Goal: Task Accomplishment & Management: Complete application form

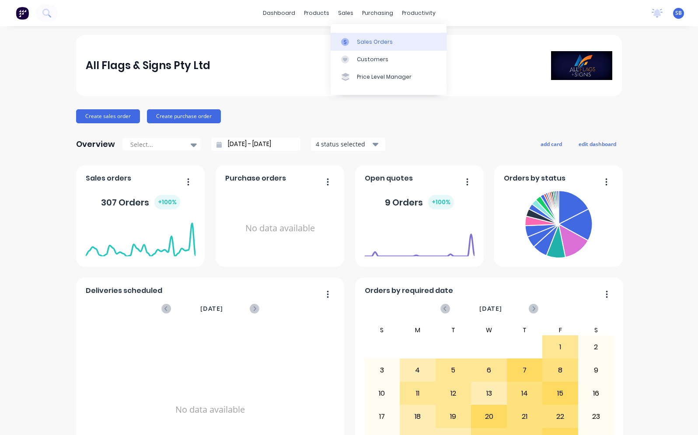
click at [358, 42] on div "Sales Orders" at bounding box center [375, 42] width 36 height 8
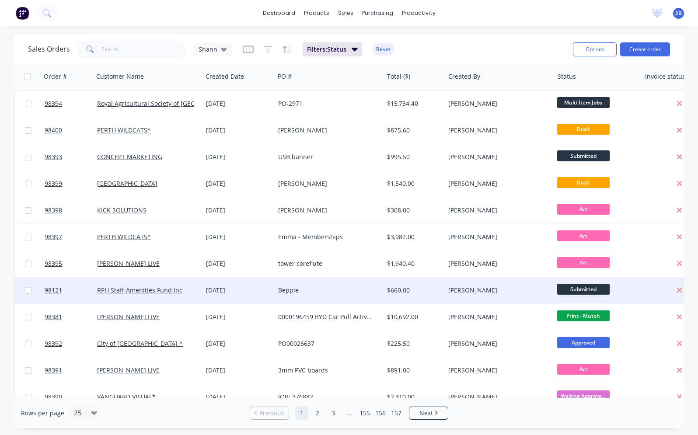
click at [338, 294] on div "Beppie" at bounding box center [326, 290] width 97 height 9
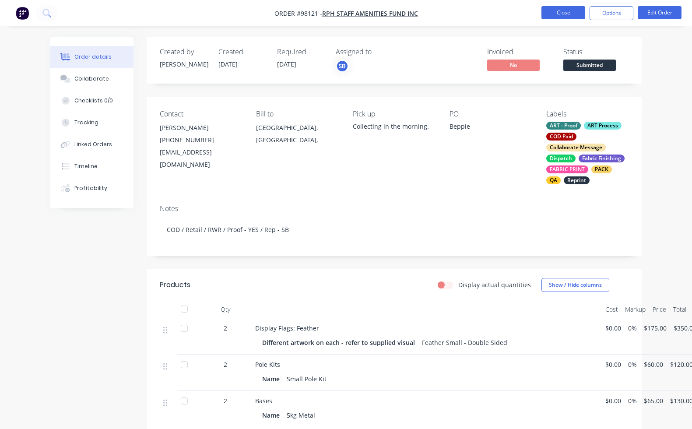
click at [552, 10] on button "Close" at bounding box center [563, 12] width 44 height 13
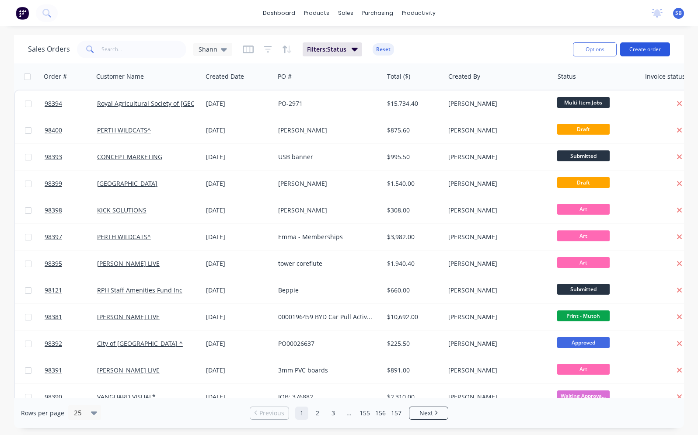
click at [657, 48] on button "Create order" at bounding box center [645, 49] width 50 height 14
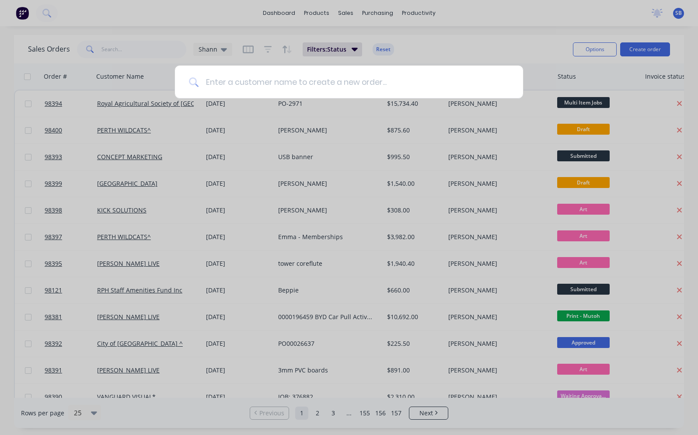
click at [410, 83] on input at bounding box center [354, 82] width 311 height 33
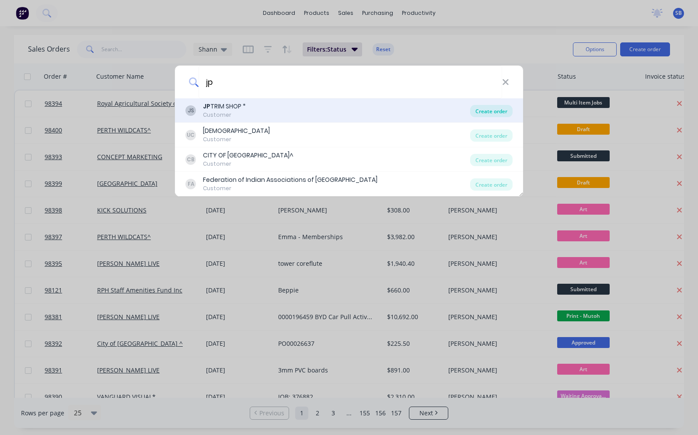
type input "jp"
click at [483, 111] on div "Create order" at bounding box center [491, 111] width 42 height 12
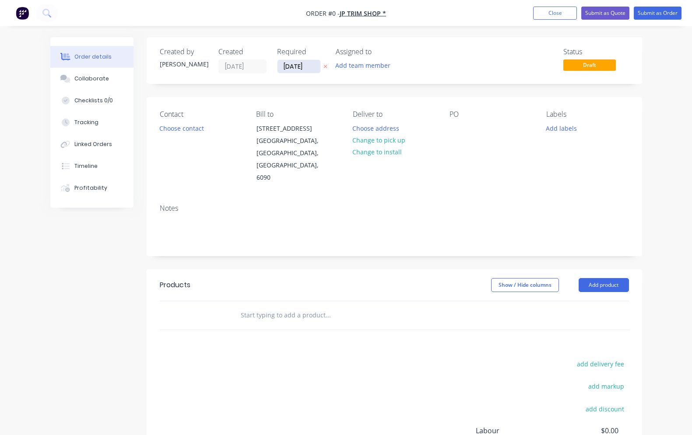
click at [301, 65] on input "[DATE]" at bounding box center [298, 66] width 43 height 13
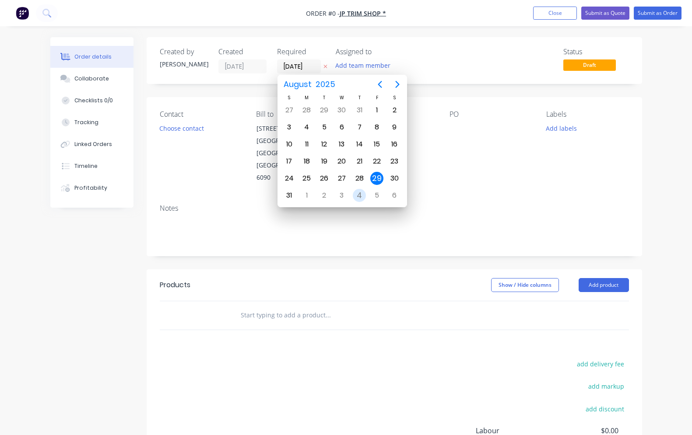
click at [360, 193] on div "4" at bounding box center [359, 195] width 13 height 13
type input "[DATE]"
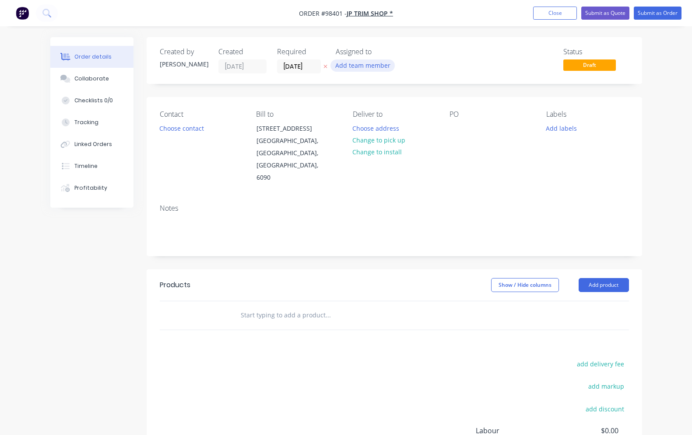
click at [384, 68] on button "Add team member" at bounding box center [362, 66] width 64 height 12
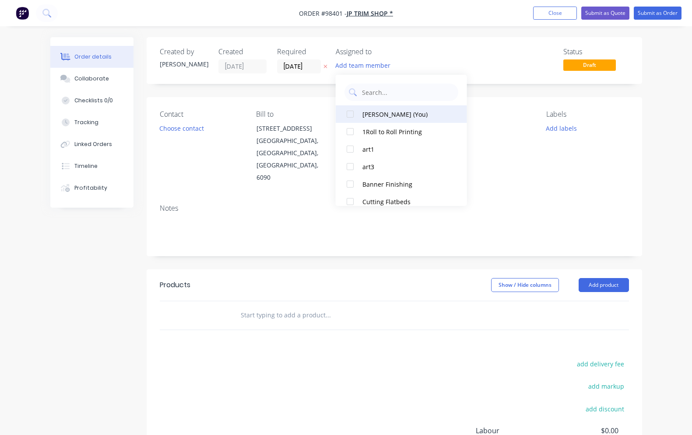
click at [387, 115] on div "[PERSON_NAME] (You)" at bounding box center [406, 114] width 88 height 9
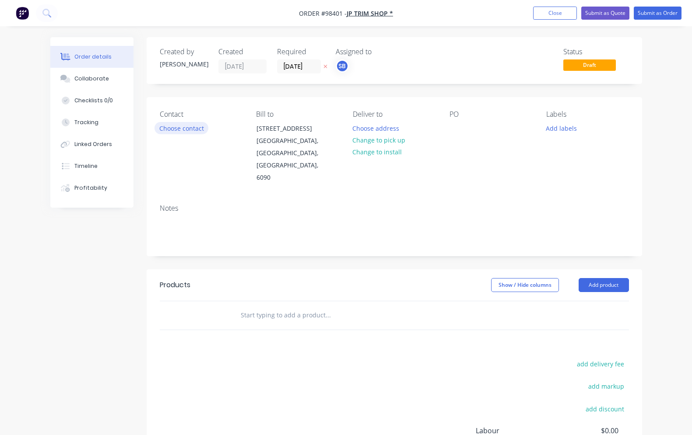
click at [193, 130] on button "Choose contact" at bounding box center [181, 128] width 54 height 12
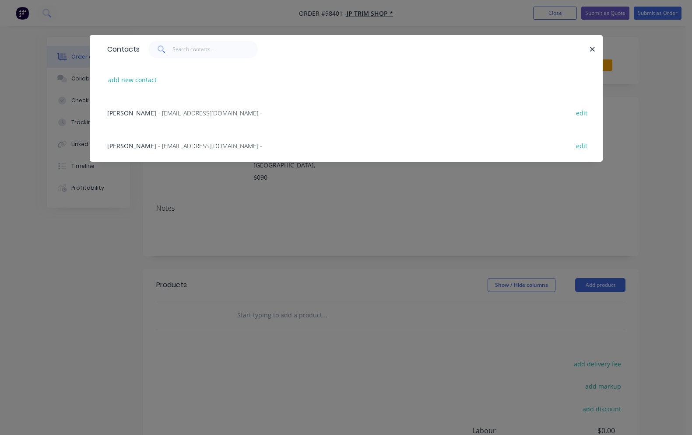
click at [169, 146] on span "- [EMAIL_ADDRESS][DOMAIN_NAME] -" at bounding box center [210, 146] width 104 height 8
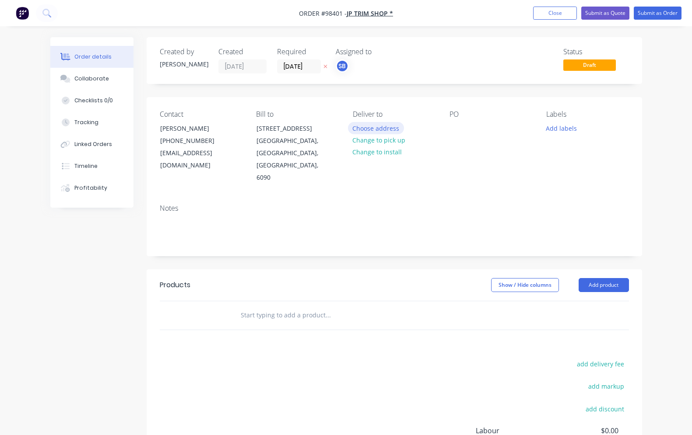
click at [382, 129] on button "Choose address" at bounding box center [376, 128] width 56 height 12
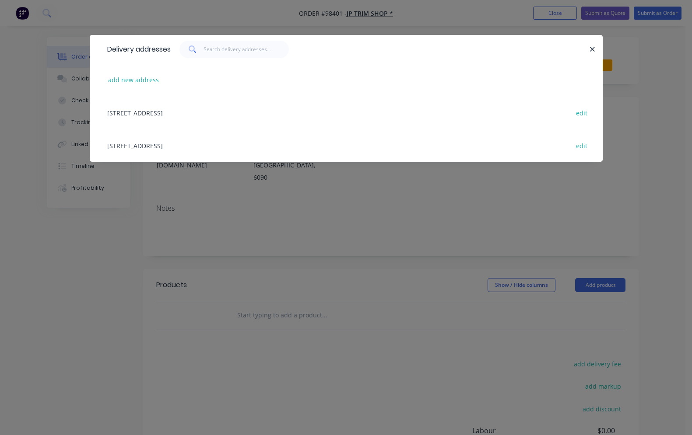
click at [199, 112] on div "[STREET_ADDRESS] edit" at bounding box center [346, 112] width 487 height 33
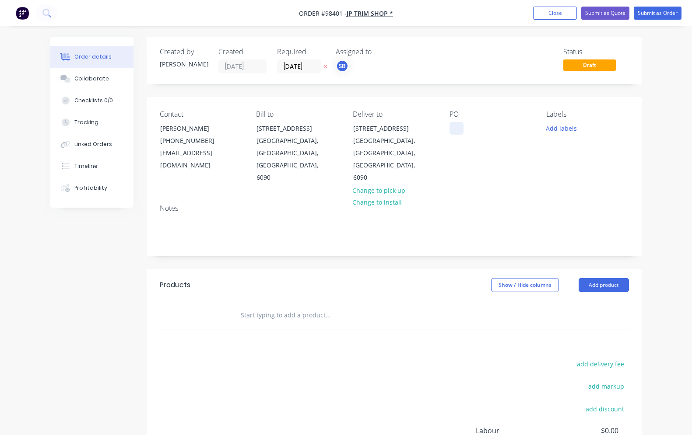
click at [457, 130] on div at bounding box center [456, 128] width 14 height 13
click at [553, 131] on button "Add labels" at bounding box center [561, 128] width 40 height 12
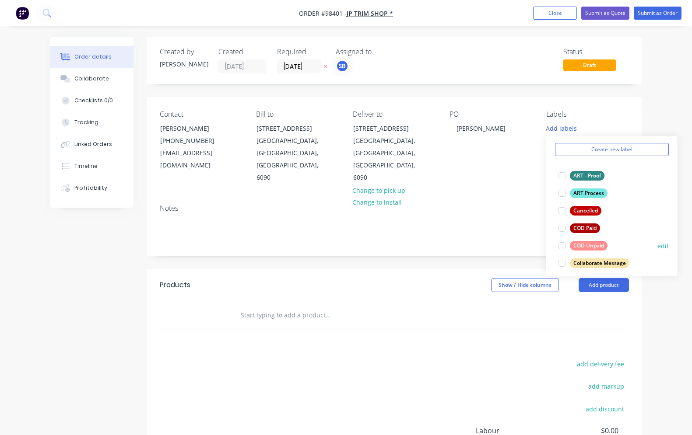
scroll to position [67, 0]
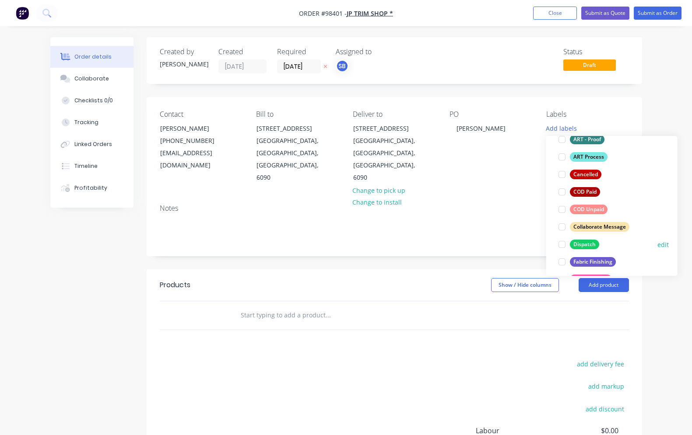
click at [563, 244] on div at bounding box center [562, 245] width 18 height 18
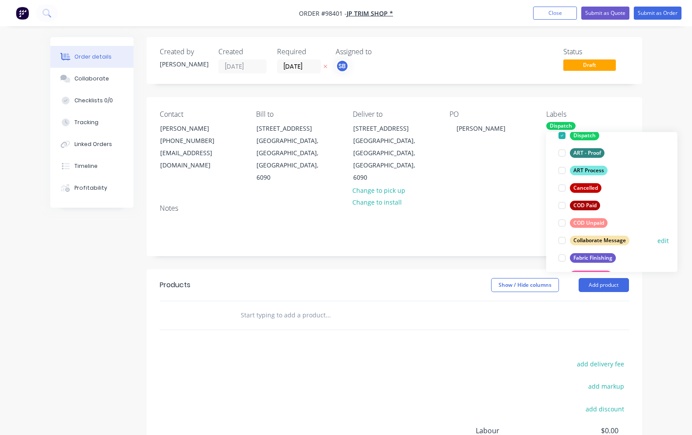
scroll to position [77, 0]
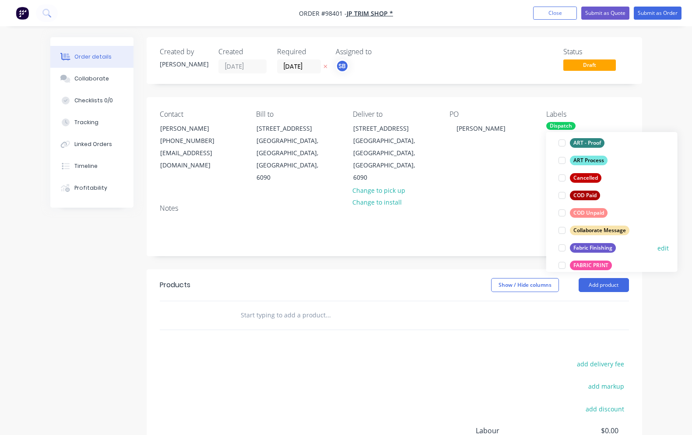
click at [562, 249] on div at bounding box center [562, 248] width 18 height 18
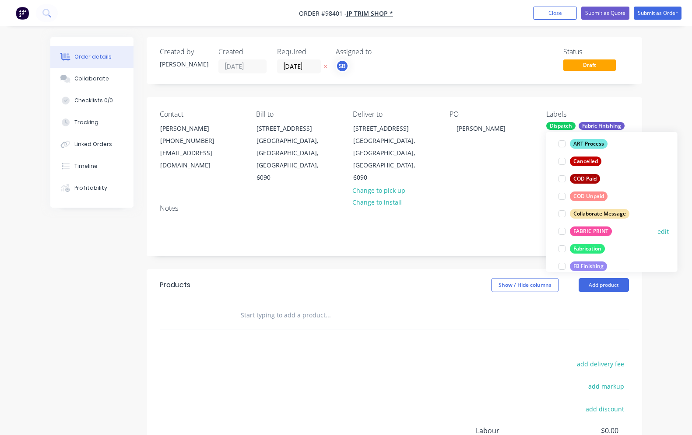
click at [564, 231] on div at bounding box center [562, 232] width 18 height 18
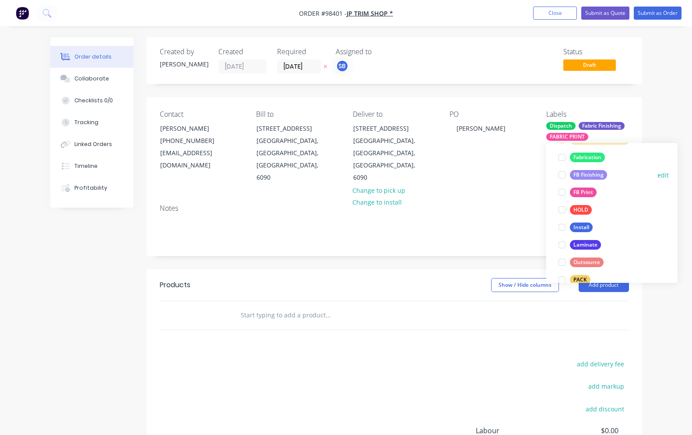
scroll to position [254, 0]
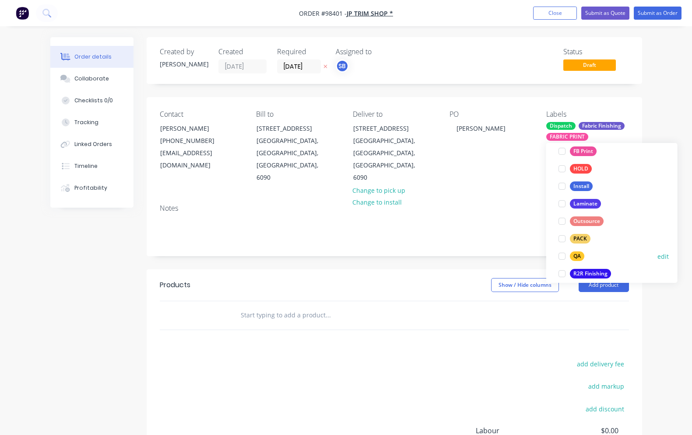
click at [563, 256] on div at bounding box center [562, 257] width 18 height 18
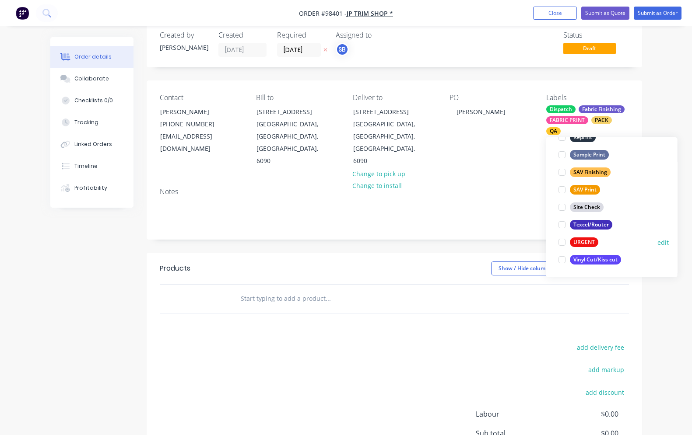
scroll to position [32, 0]
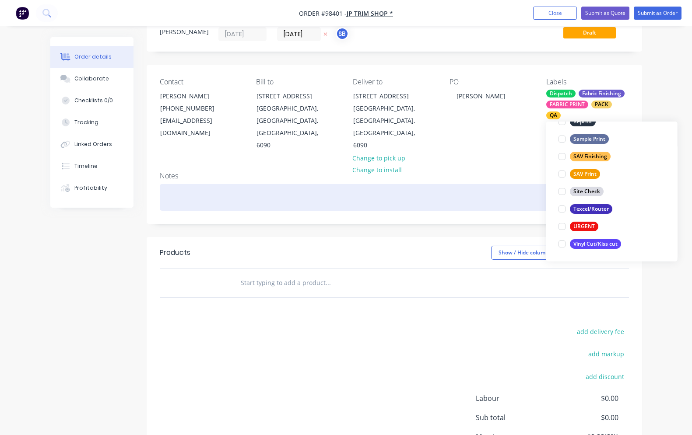
click at [271, 186] on div at bounding box center [394, 197] width 469 height 27
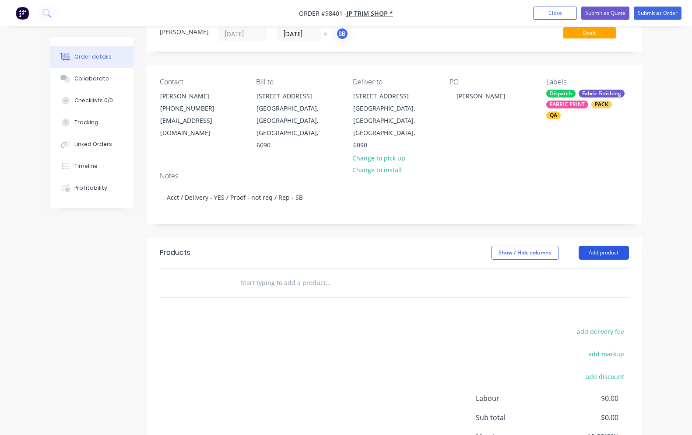
click at [605, 246] on button "Add product" at bounding box center [603, 253] width 50 height 14
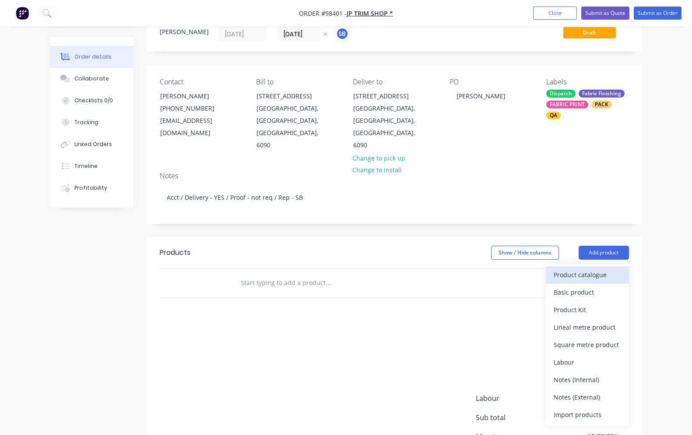
click at [610, 269] on div "Product catalogue" at bounding box center [587, 275] width 67 height 13
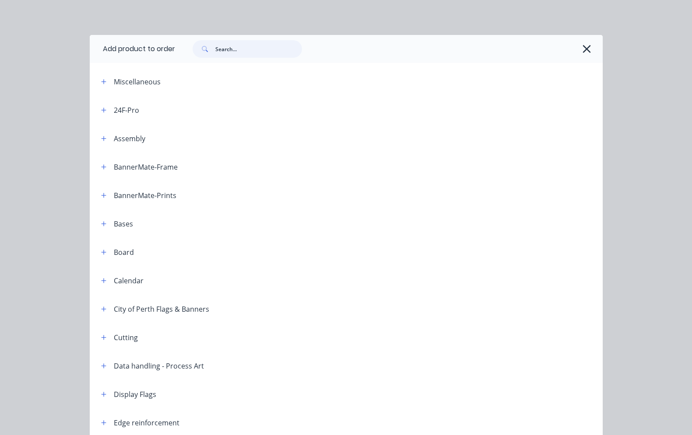
click at [274, 49] on input "text" at bounding box center [258, 49] width 87 height 18
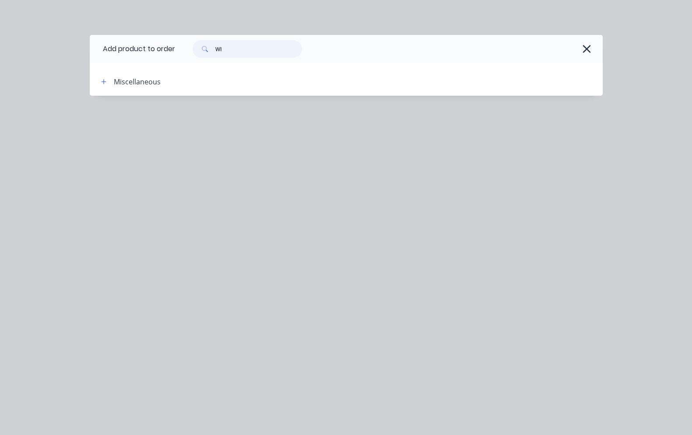
type input "W"
type input "GENERAL"
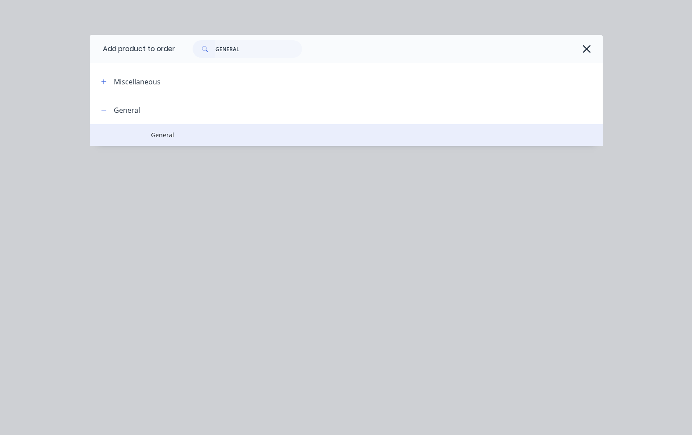
click at [196, 135] on span "General" at bounding box center [331, 134] width 361 height 9
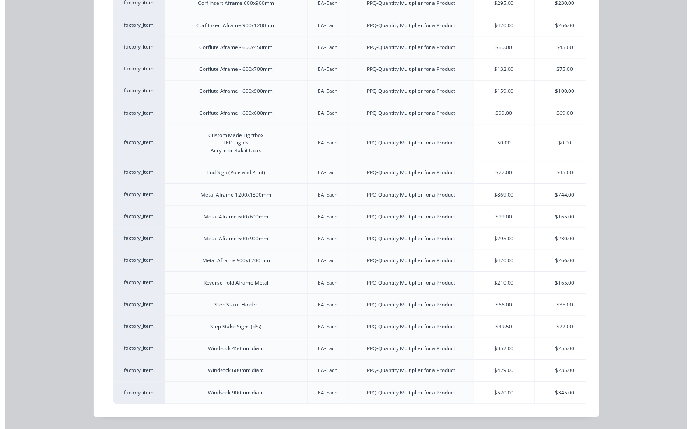
scroll to position [116, 0]
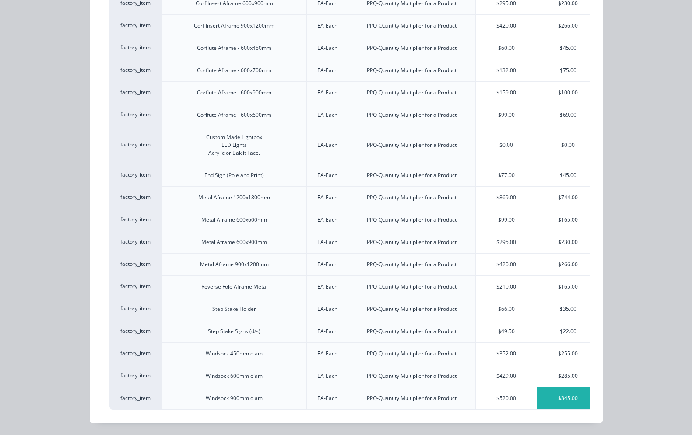
click at [557, 392] on div "$345.00" at bounding box center [567, 399] width 61 height 22
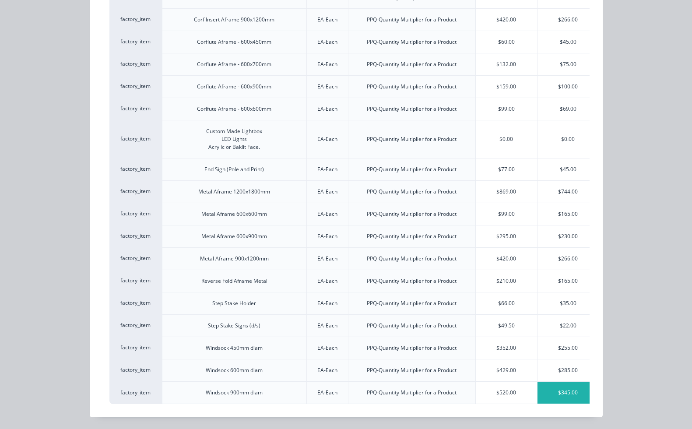
scroll to position [0, 0]
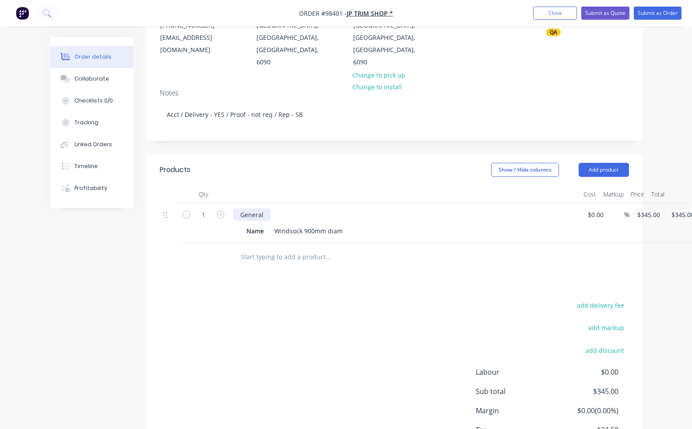
click at [267, 208] on div "General" at bounding box center [251, 214] width 37 height 13
drag, startPoint x: 266, startPoint y: 202, endPoint x: 200, endPoint y: 202, distance: 65.6
click at [200, 203] on div "1 General Name Windsock 900mm diam $0.00 $0.00 % $345.00 $345.00 $345.00 $345.00" at bounding box center [394, 223] width 469 height 40
paste div
click at [577, 243] on div at bounding box center [394, 257] width 469 height 28
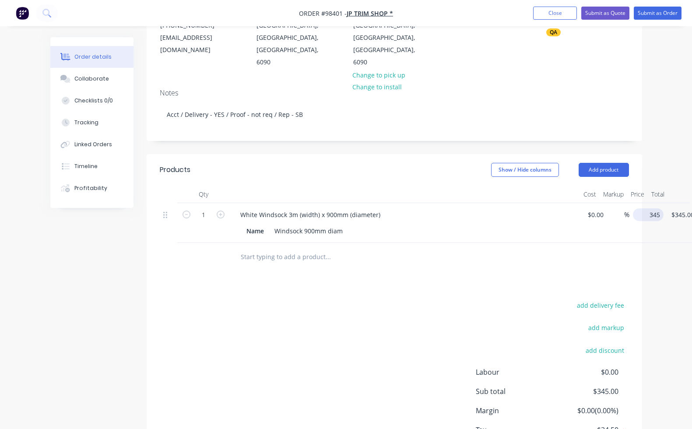
click at [648, 208] on input "345" at bounding box center [649, 214] width 27 height 13
type input "$298.00"
click at [623, 163] on button "Add product" at bounding box center [603, 170] width 50 height 14
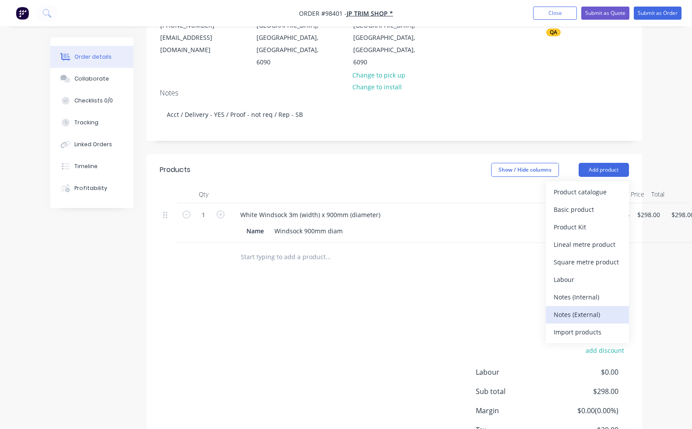
click at [606, 308] on div "Notes (External)" at bounding box center [587, 314] width 67 height 13
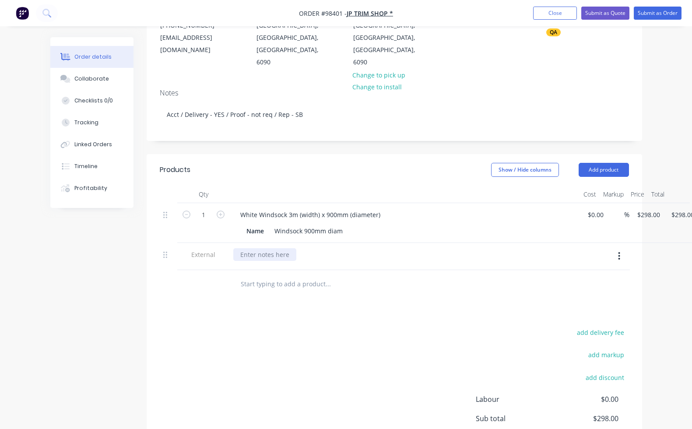
click at [281, 248] on div at bounding box center [264, 254] width 63 height 13
paste div
click at [622, 163] on button "Add product" at bounding box center [603, 170] width 50 height 14
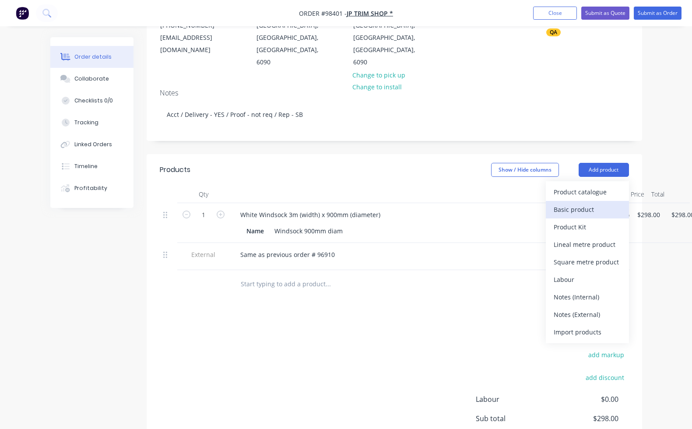
click at [617, 203] on div "Basic product" at bounding box center [587, 209] width 67 height 13
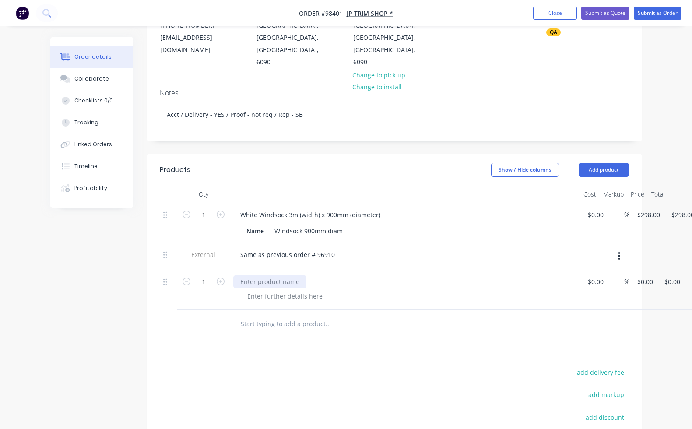
click at [258, 275] on div at bounding box center [269, 281] width 73 height 13
click at [629, 270] on div "1 Delivery $0.00 $0.00 % 0 $0.00 $0.00 $0.00" at bounding box center [394, 290] width 469 height 40
type input "$55.00"
click at [287, 290] on div at bounding box center [284, 296] width 89 height 13
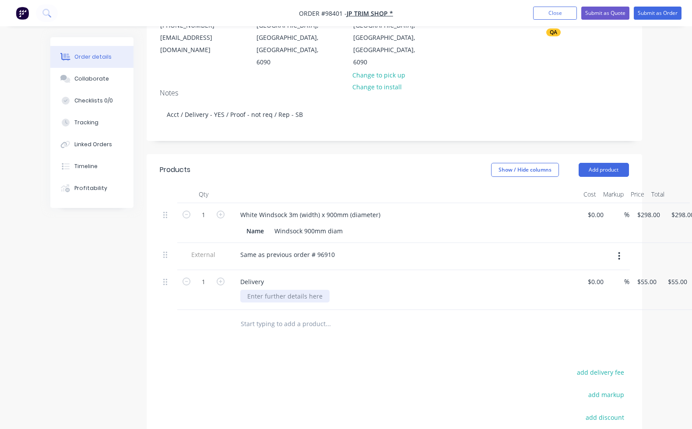
paste div
click at [390, 186] on div at bounding box center [405, 195] width 350 height 18
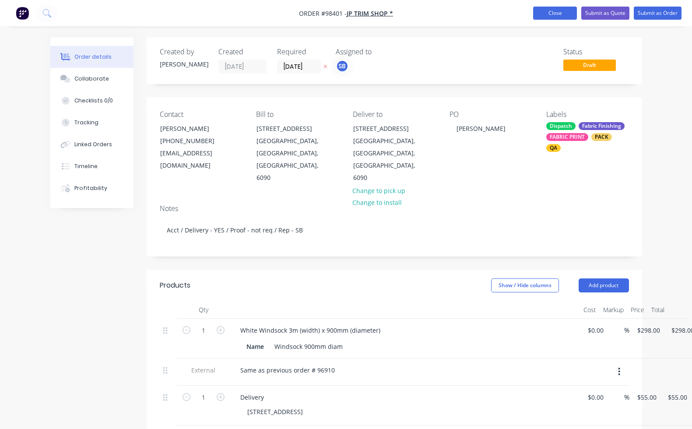
click at [552, 13] on button "Close" at bounding box center [555, 13] width 44 height 13
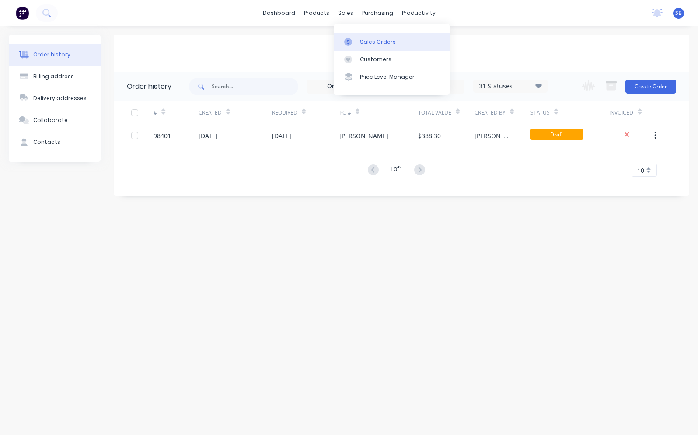
click at [356, 44] on div at bounding box center [350, 42] width 13 height 8
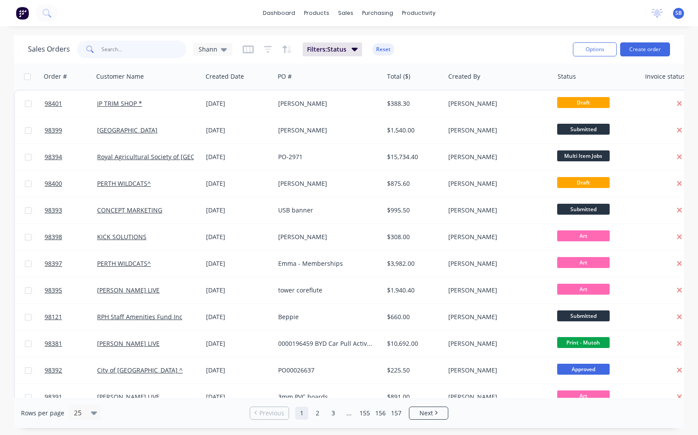
click at [109, 49] on input "text" at bounding box center [144, 50] width 85 height 18
type input "[PERSON_NAME]"
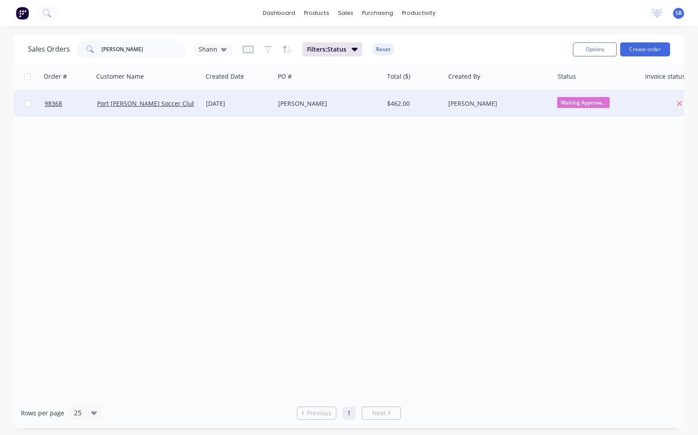
click at [287, 107] on div "[PERSON_NAME]" at bounding box center [326, 103] width 97 height 9
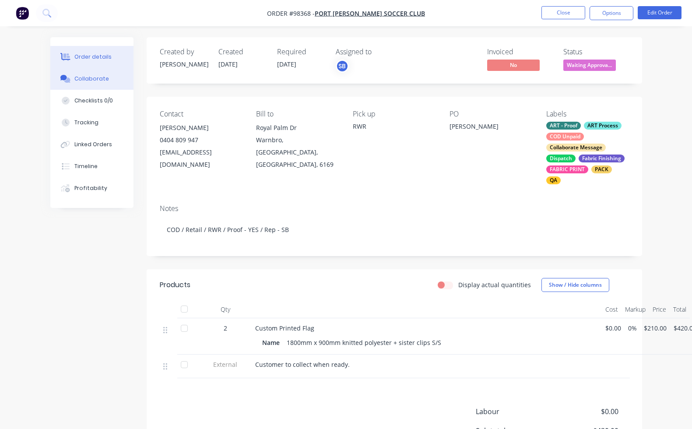
click at [88, 81] on div "Collaborate" at bounding box center [91, 79] width 35 height 8
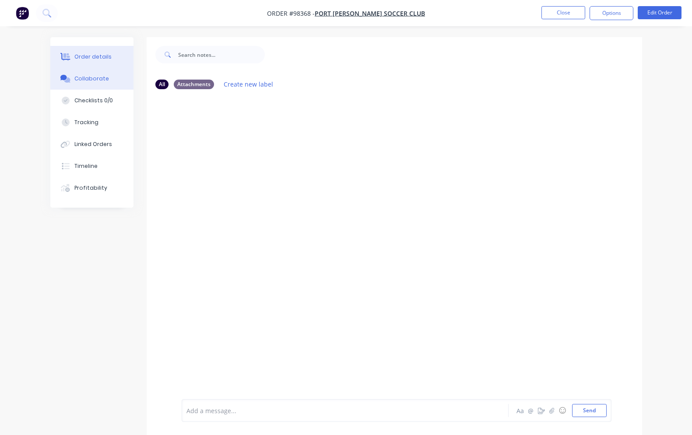
click at [90, 57] on div "Order details" at bounding box center [92, 57] width 37 height 8
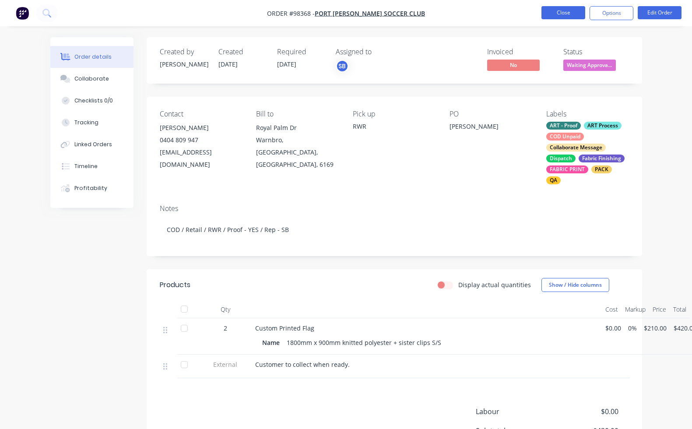
click at [561, 10] on button "Close" at bounding box center [563, 12] width 44 height 13
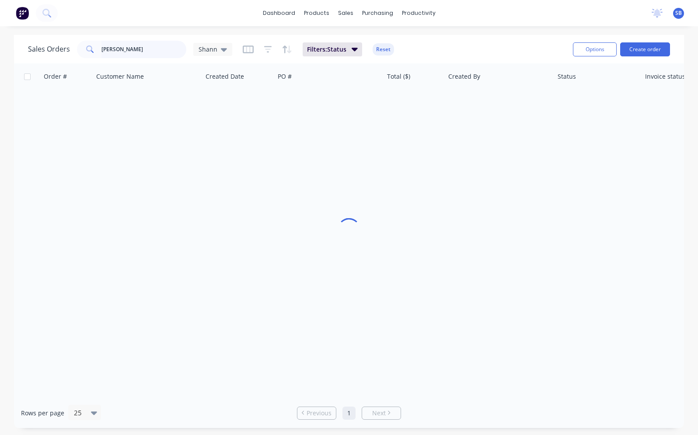
click at [120, 48] on input "[PERSON_NAME]" at bounding box center [144, 50] width 85 height 18
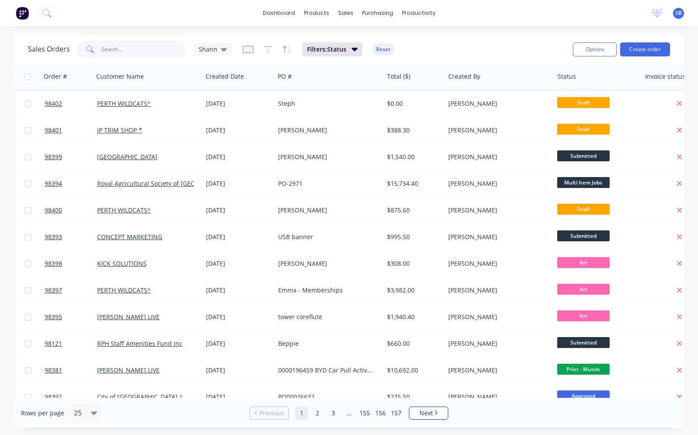
click at [138, 51] on input "text" at bounding box center [144, 50] width 85 height 18
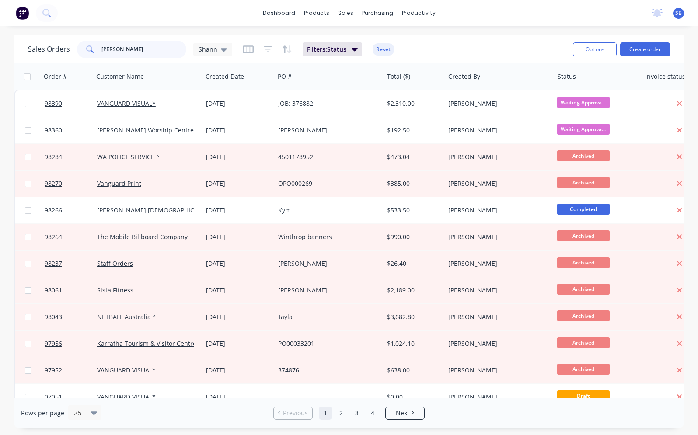
type input "[PERSON_NAME]"
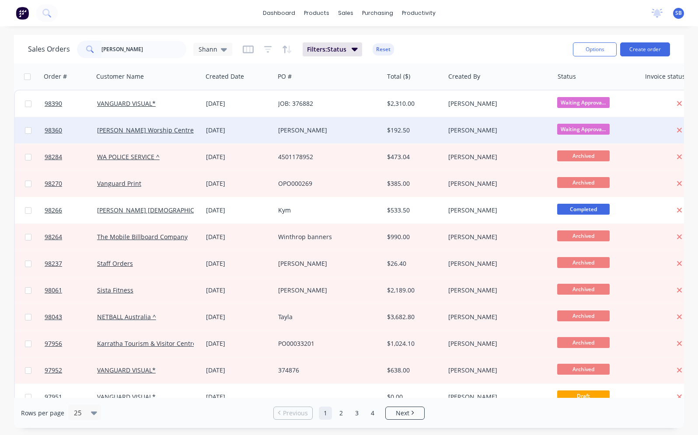
drag, startPoint x: 138, startPoint y: 51, endPoint x: 176, endPoint y: 131, distance: 88.9
click at [176, 131] on div "[PERSON_NAME] Worship Centre" at bounding box center [145, 130] width 97 height 9
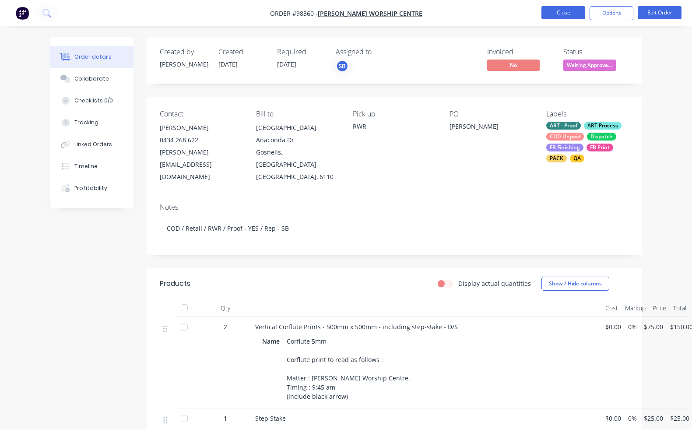
click at [575, 15] on button "Close" at bounding box center [563, 12] width 44 height 13
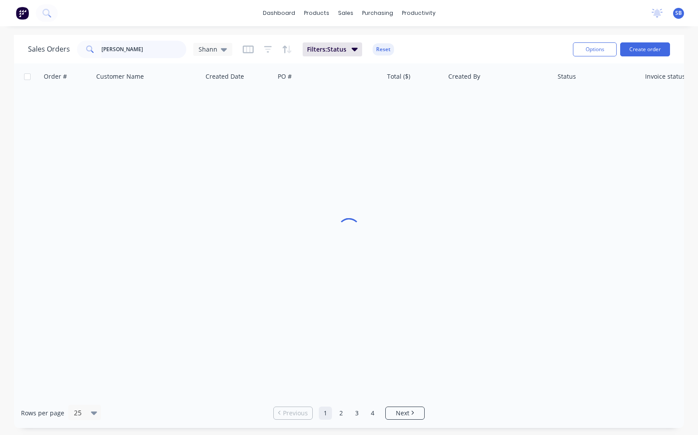
click at [121, 43] on input "[PERSON_NAME]" at bounding box center [144, 50] width 85 height 18
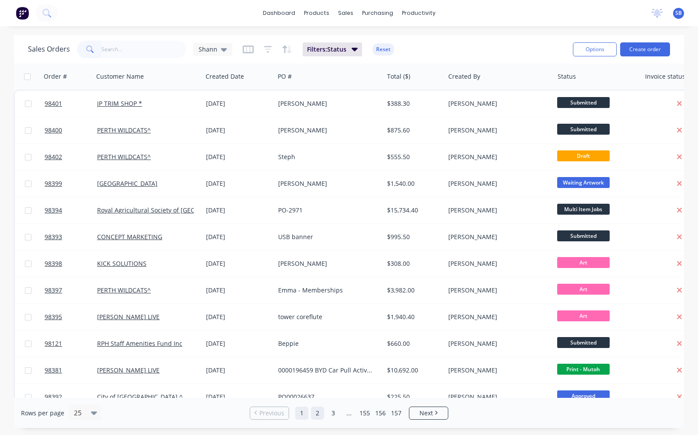
click at [317, 417] on link "2" at bounding box center [317, 413] width 13 height 13
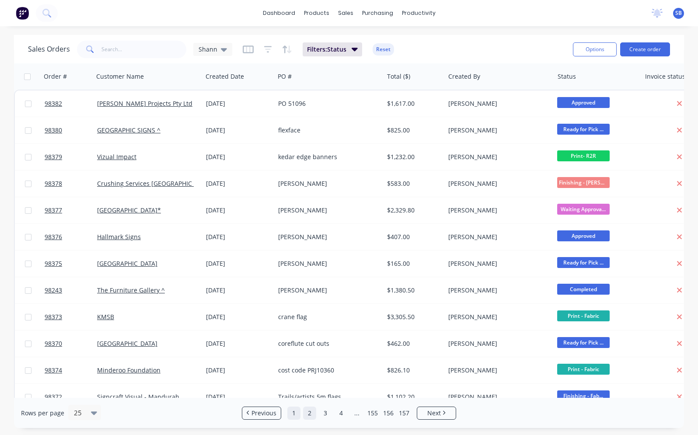
click at [293, 414] on link "1" at bounding box center [293, 413] width 13 height 13
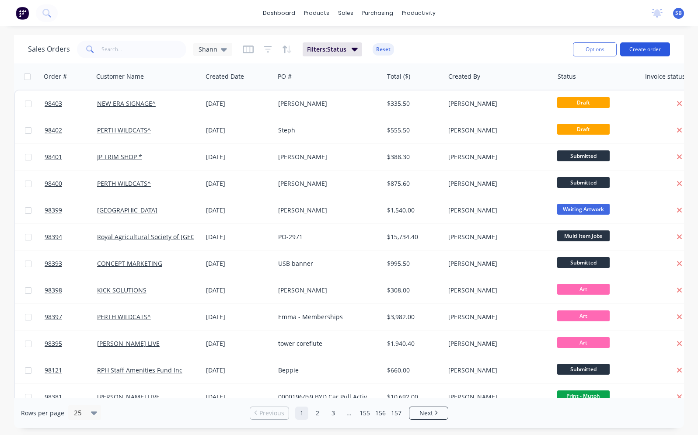
click at [644, 51] on button "Create order" at bounding box center [645, 49] width 50 height 14
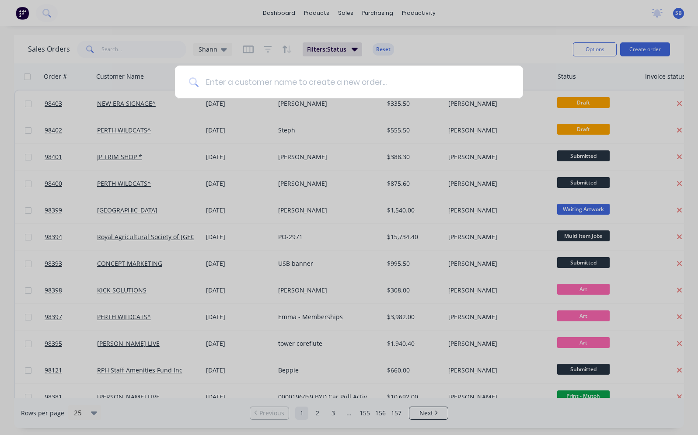
paste input "The Gathering Village"
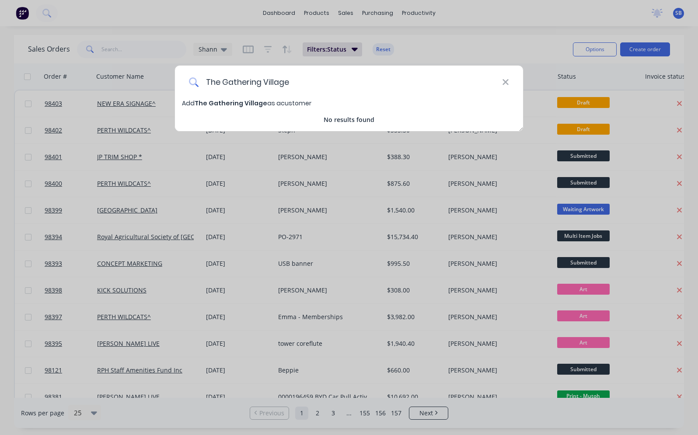
type input "The Gathering Village"
click at [256, 104] on span "The Gathering Village" at bounding box center [231, 103] width 73 height 9
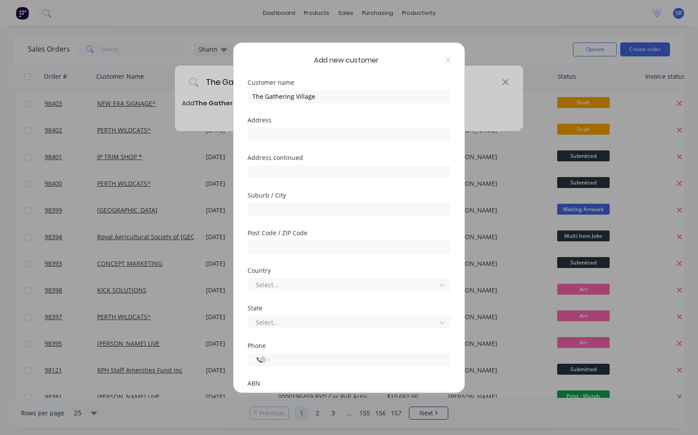
select select "AU"
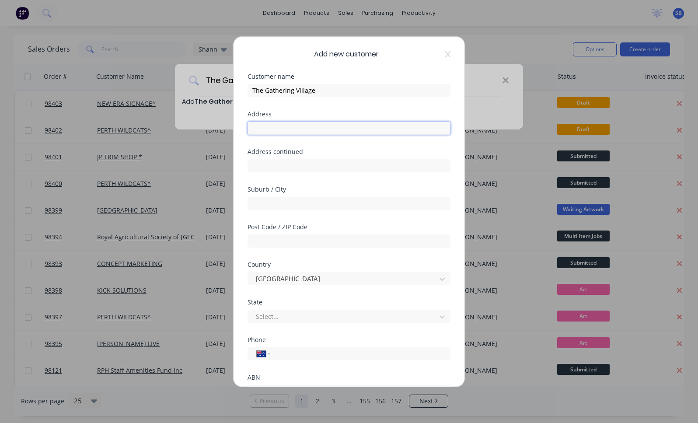
paste input "SHOP 9, THE PACKING SHED"
type input "SHOP 9, THE PACKING SHED"
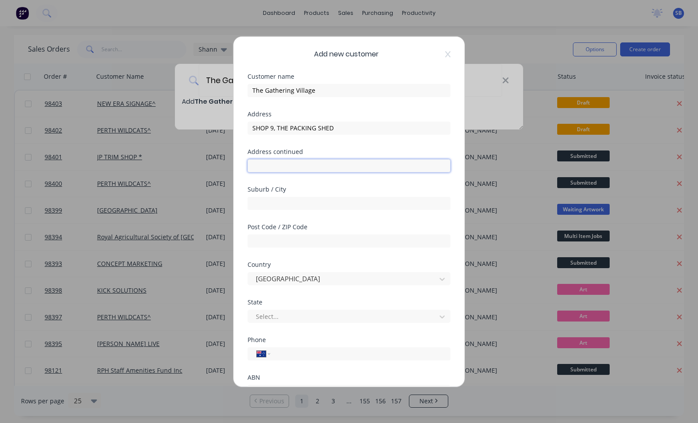
paste input "[GEOGRAPHIC_DATA]"
type input "[GEOGRAPHIC_DATA]"
paste input "BALINGUP"
type input "BALINGUP"
type input "6253"
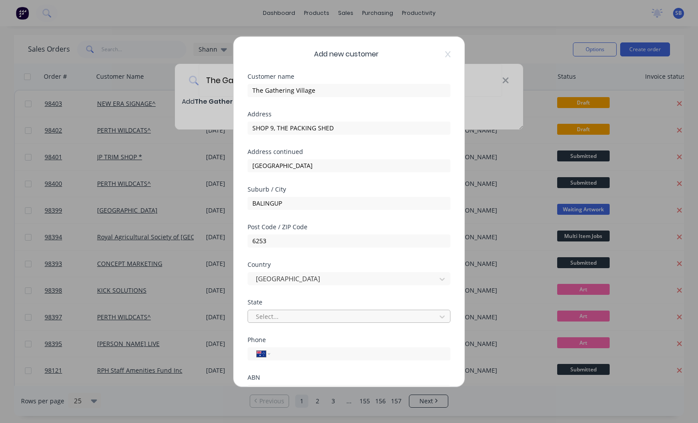
click at [343, 319] on div at bounding box center [343, 316] width 177 height 11
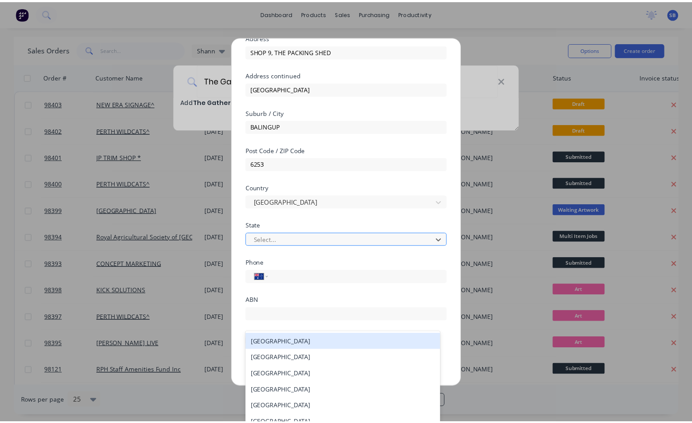
scroll to position [15, 0]
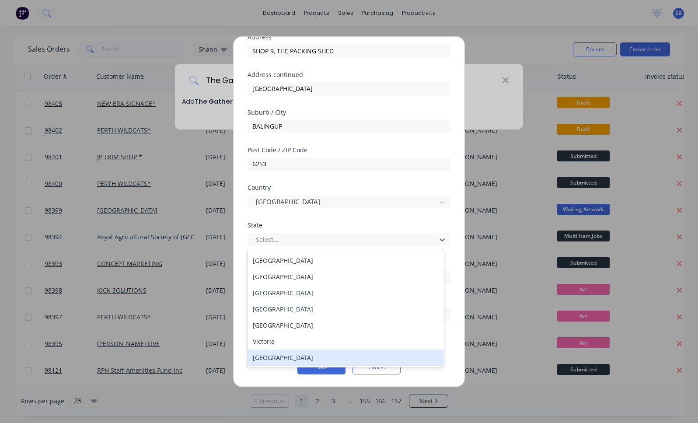
click at [317, 356] on div "[GEOGRAPHIC_DATA]" at bounding box center [346, 358] width 196 height 16
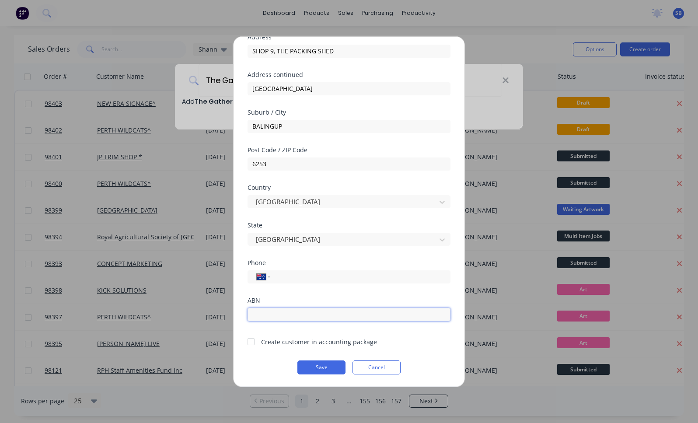
click at [320, 316] on input "text" at bounding box center [349, 314] width 203 height 13
click at [335, 274] on input "tel" at bounding box center [359, 277] width 165 height 10
paste input "0433 570 676"
type input "0433 570 676"
click at [317, 368] on button "Save" at bounding box center [322, 368] width 48 height 14
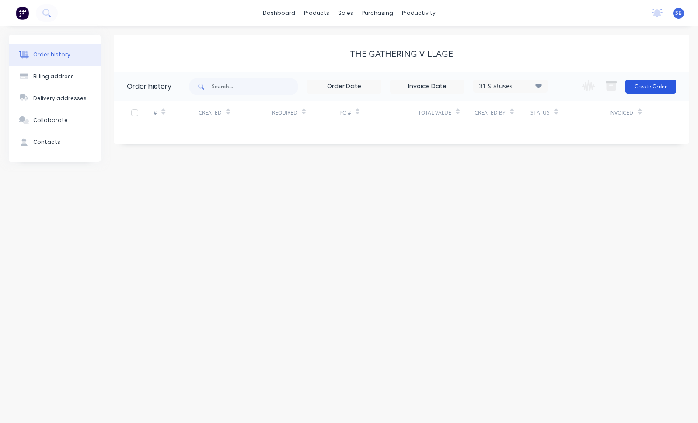
click at [646, 83] on button "Create Order" at bounding box center [651, 87] width 51 height 14
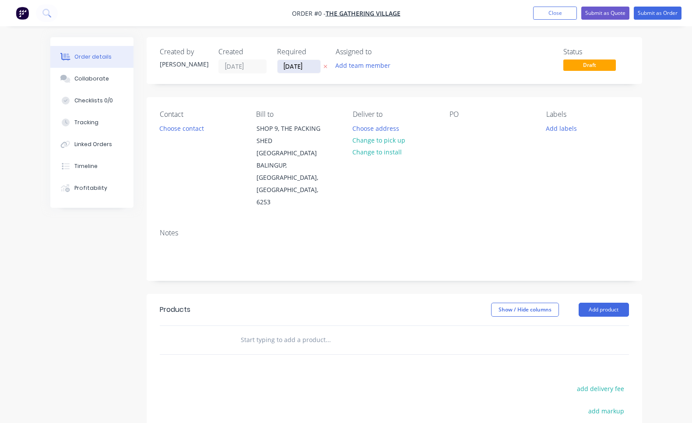
click at [302, 67] on input "[DATE]" at bounding box center [298, 66] width 43 height 13
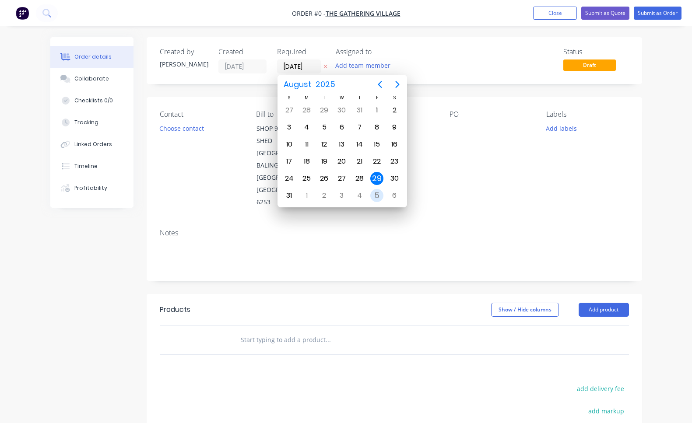
click at [379, 196] on div "5" at bounding box center [376, 195] width 13 height 13
type input "[DATE]"
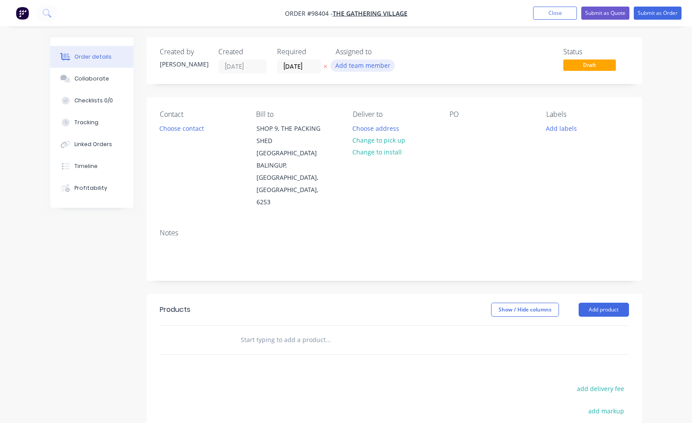
click at [381, 68] on button "Add team member" at bounding box center [362, 66] width 64 height 12
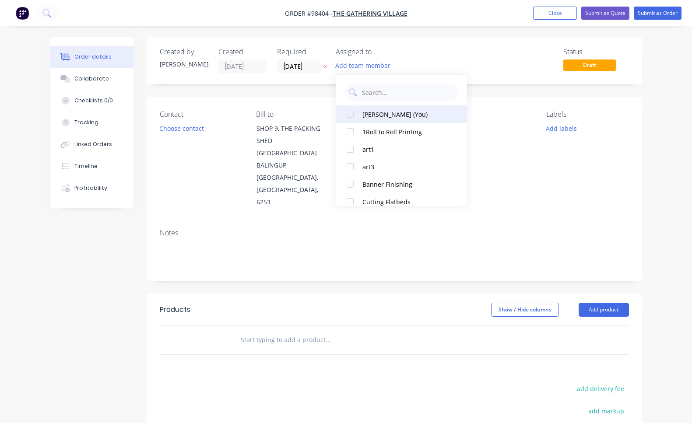
click at [389, 120] on button "[PERSON_NAME] (You)" at bounding box center [401, 114] width 131 height 18
click at [175, 130] on button "Choose contact" at bounding box center [181, 128] width 54 height 12
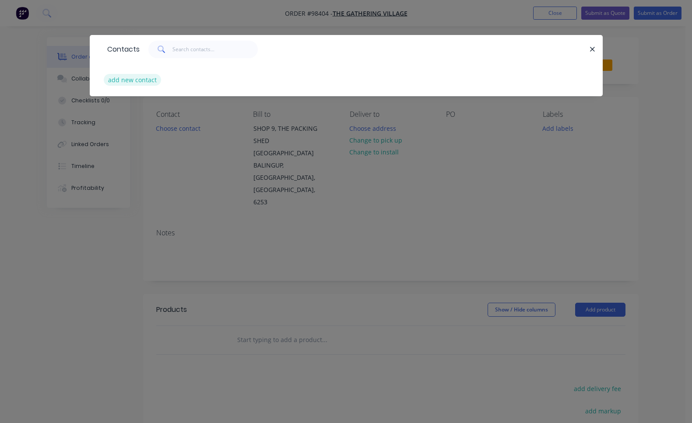
click at [147, 81] on button "add new contact" at bounding box center [133, 80] width 58 height 12
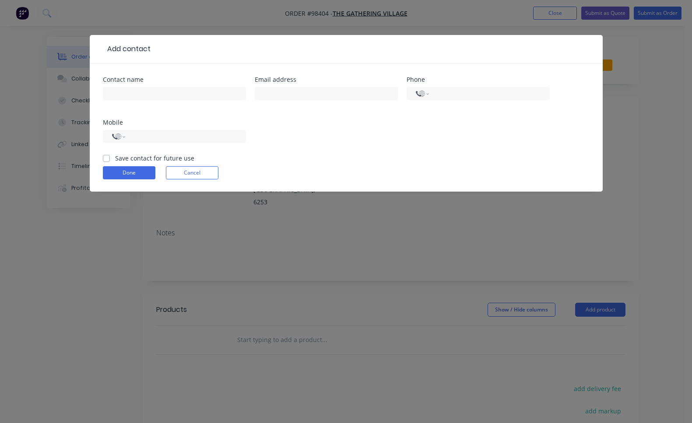
select select "AU"
click at [183, 88] on input "text" at bounding box center [174, 93] width 143 height 13
paste input "[PERSON_NAME]"
type input "[PERSON_NAME]"
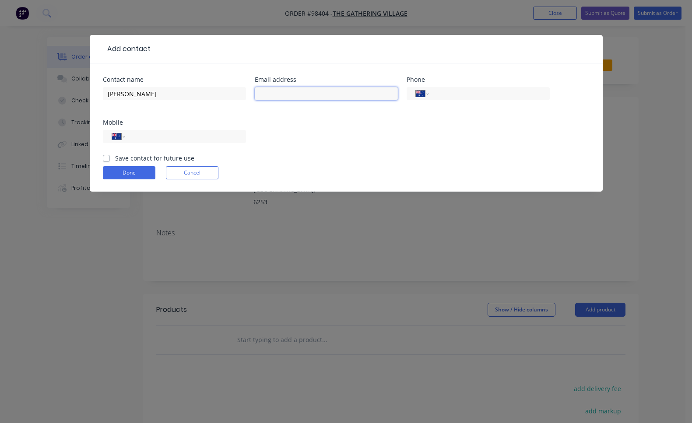
paste input "[EMAIL_ADDRESS][DOMAIN_NAME]"
type input "[EMAIL_ADDRESS][DOMAIN_NAME]"
click at [199, 139] on input "tel" at bounding box center [183, 137] width 105 height 10
paste input "0433 570 676"
type input "0433 570 676"
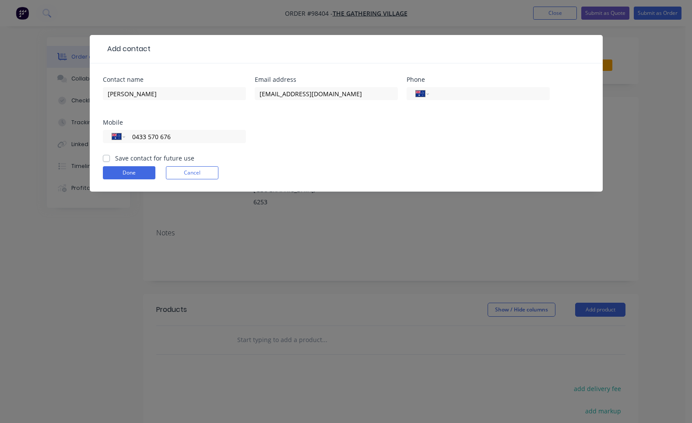
click at [115, 158] on label "Save contact for future use" at bounding box center [154, 158] width 79 height 9
click at [108, 158] on input "Save contact for future use" at bounding box center [106, 158] width 7 height 8
checkbox input "true"
click at [120, 176] on button "Done" at bounding box center [129, 172] width 53 height 13
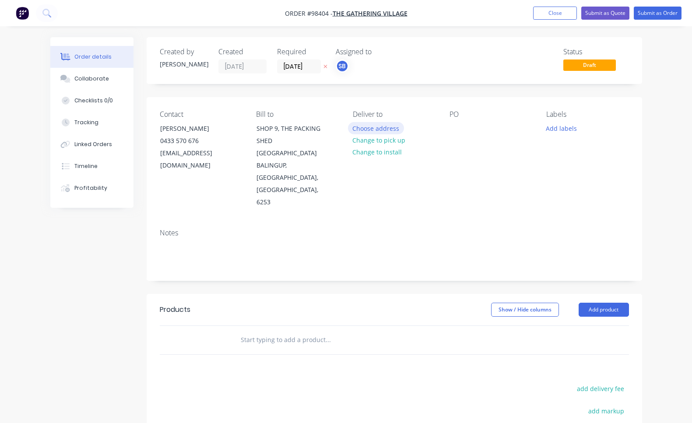
click at [394, 129] on button "Choose address" at bounding box center [376, 128] width 56 height 12
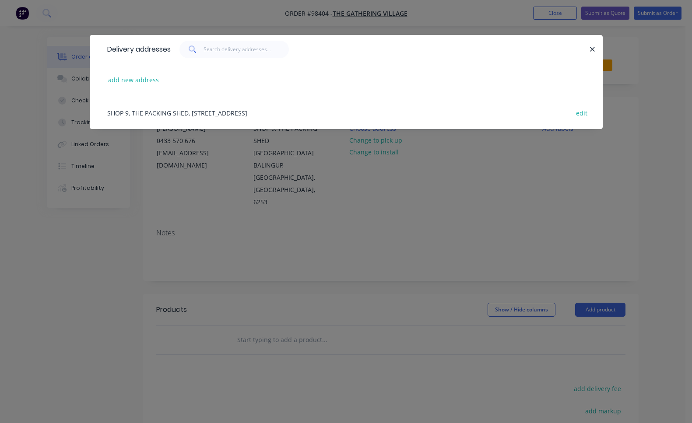
click at [333, 112] on div "SHOP 9, THE PACKING SHED, [STREET_ADDRESS] edit" at bounding box center [346, 112] width 487 height 33
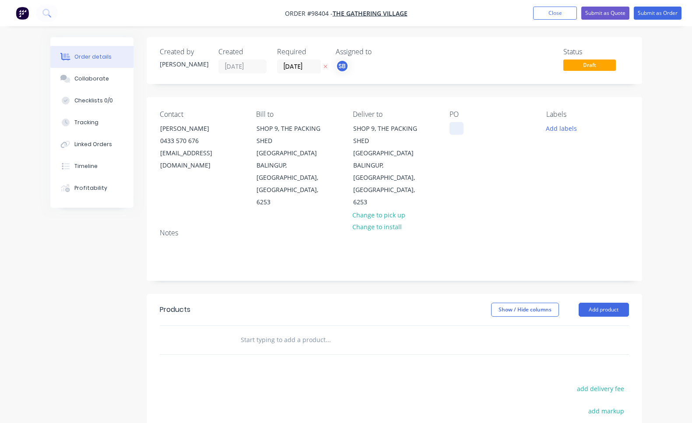
click at [458, 129] on div at bounding box center [456, 128] width 14 height 13
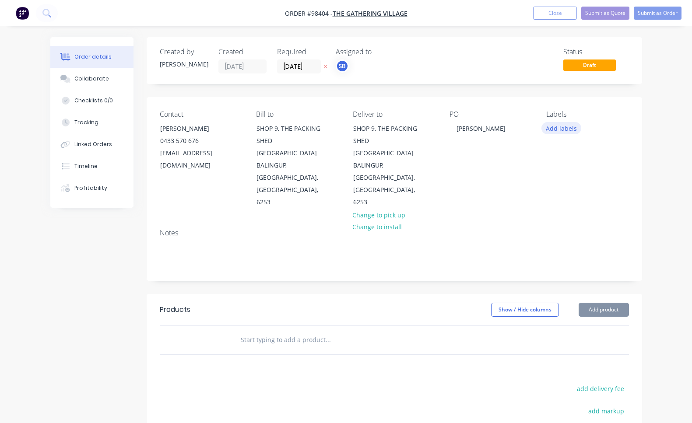
click at [556, 131] on button "Add labels" at bounding box center [561, 128] width 40 height 12
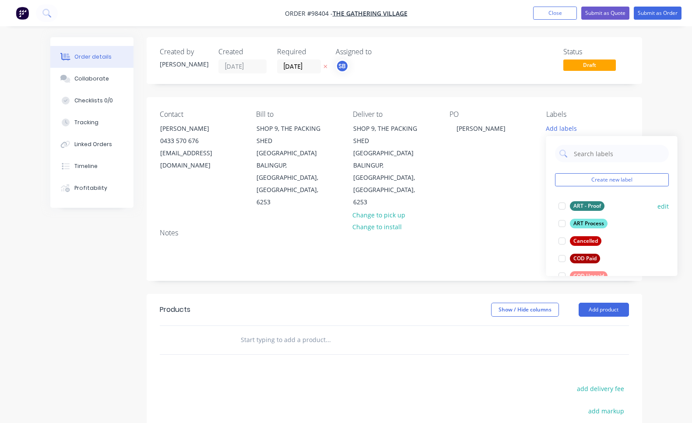
click at [559, 209] on div at bounding box center [562, 206] width 18 height 18
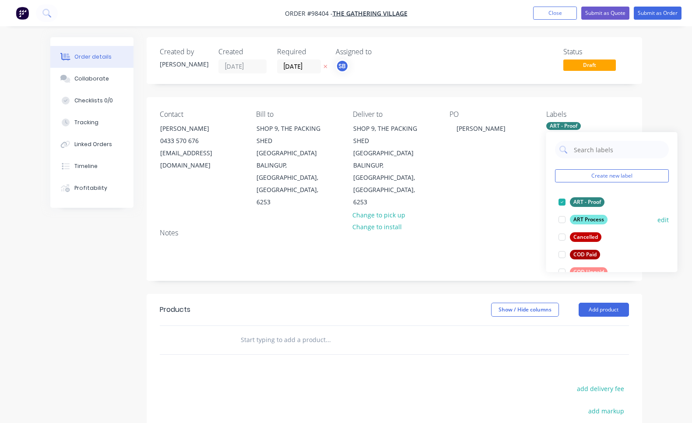
click at [561, 220] on div at bounding box center [562, 220] width 18 height 18
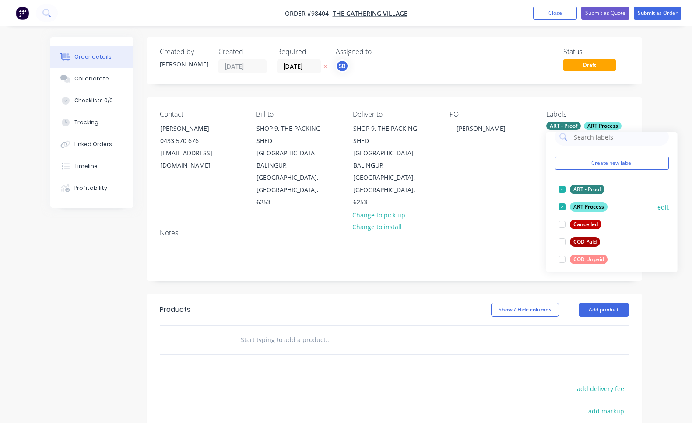
scroll to position [26, 0]
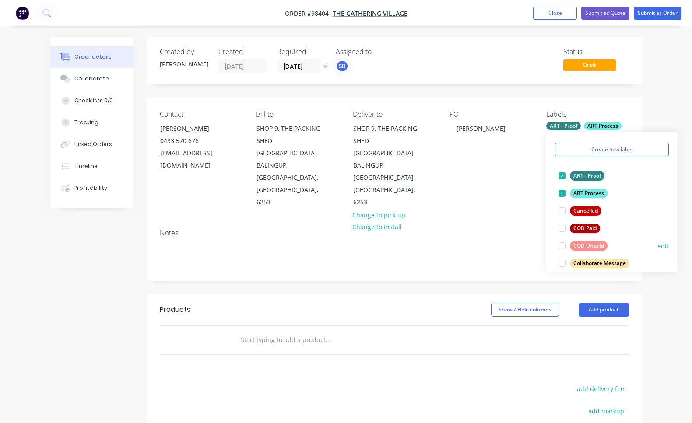
click at [563, 247] on div at bounding box center [562, 246] width 18 height 18
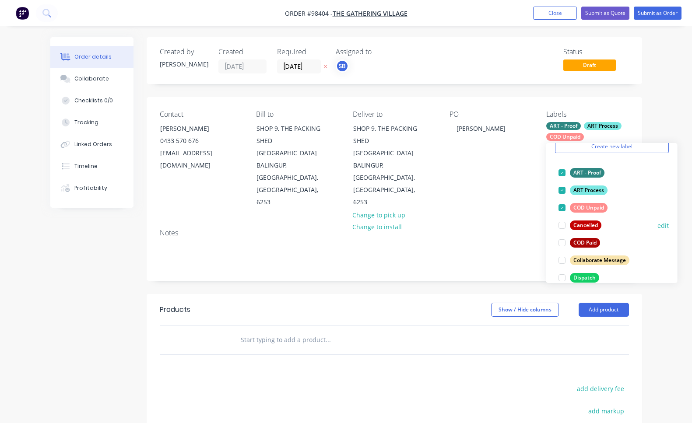
scroll to position [42, 0]
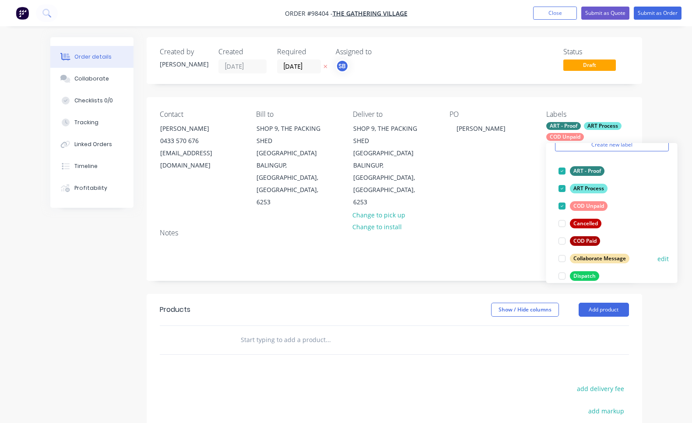
click at [560, 259] on div at bounding box center [562, 259] width 18 height 18
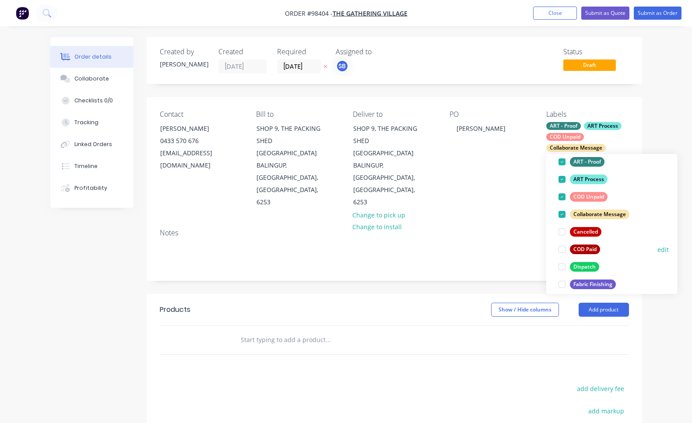
scroll to position [64, 0]
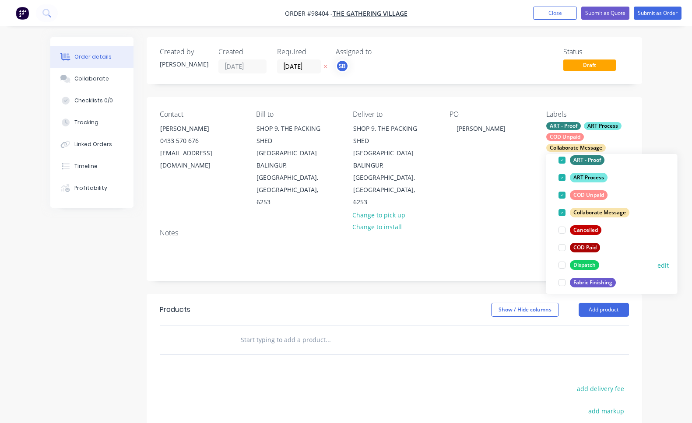
click at [561, 266] on div at bounding box center [562, 265] width 18 height 18
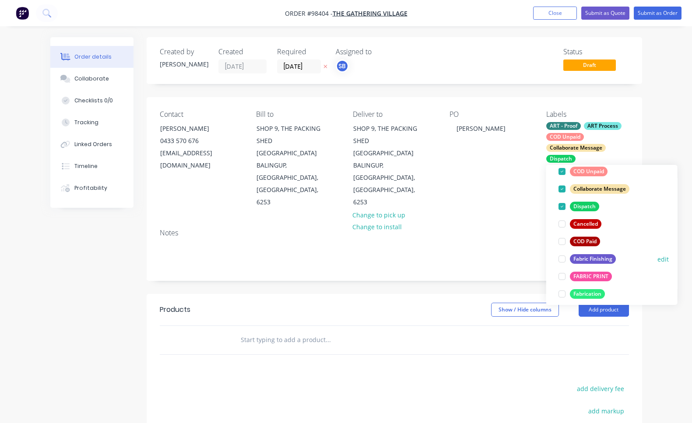
scroll to position [100, 0]
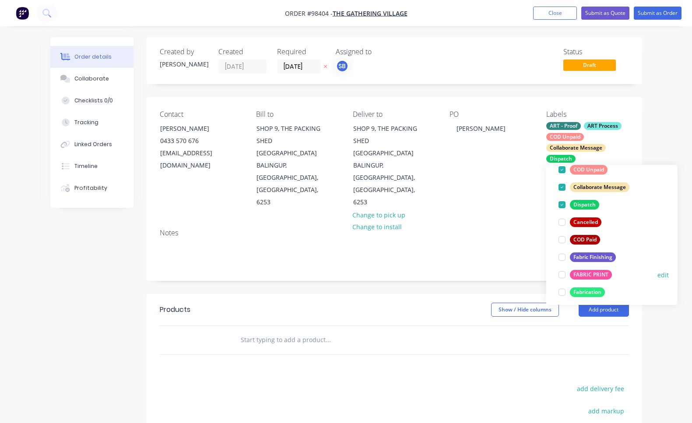
click at [561, 275] on div at bounding box center [562, 275] width 18 height 18
click at [562, 276] on div at bounding box center [562, 275] width 18 height 18
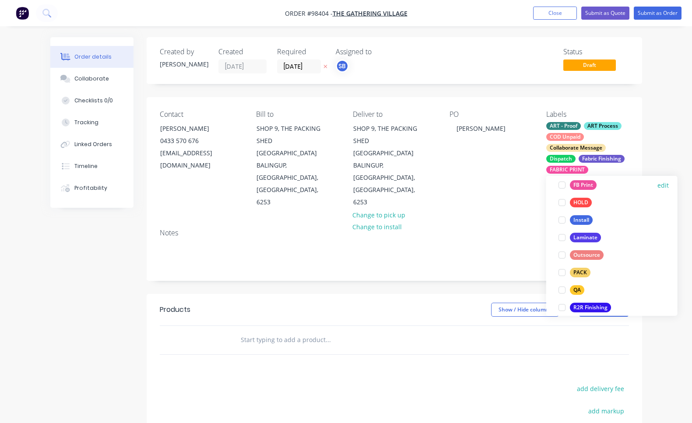
scroll to position [255, 0]
click at [561, 288] on div at bounding box center [562, 289] width 18 height 18
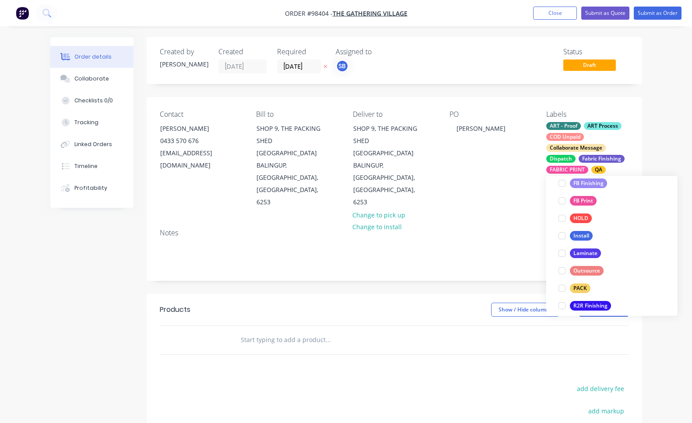
click at [561, 288] on div at bounding box center [562, 289] width 18 height 18
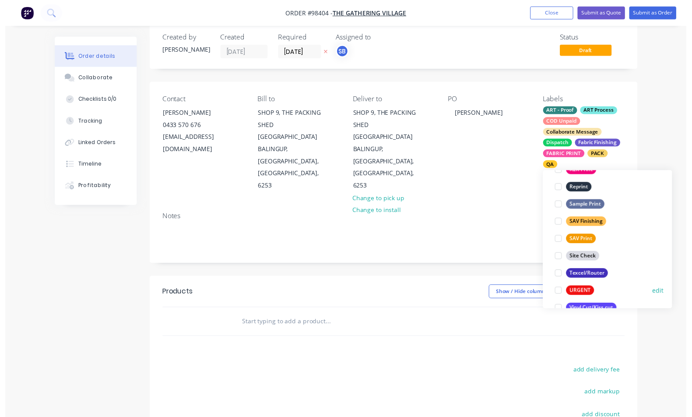
scroll to position [396, 0]
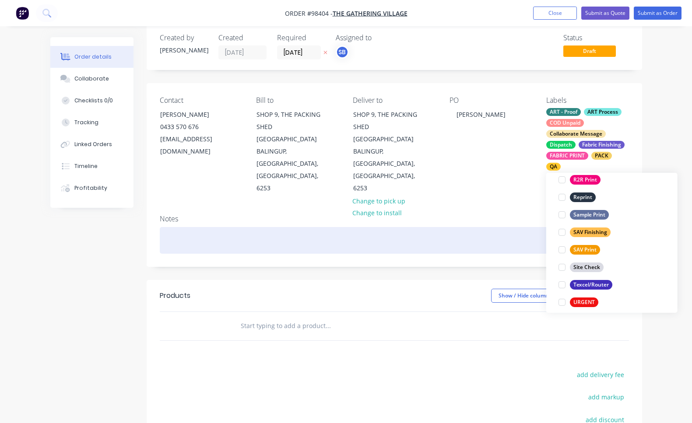
click at [382, 227] on div at bounding box center [394, 240] width 469 height 27
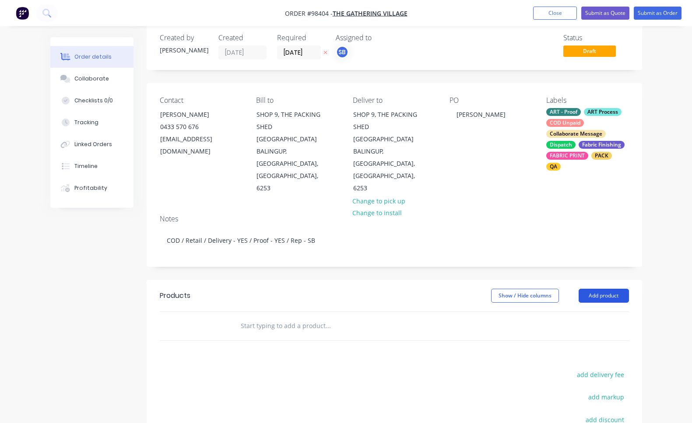
click at [622, 289] on button "Add product" at bounding box center [603, 296] width 50 height 14
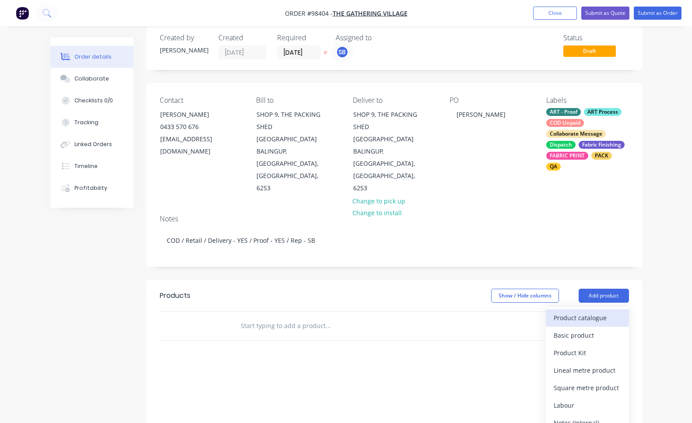
click at [620, 312] on div "Product catalogue" at bounding box center [587, 318] width 67 height 13
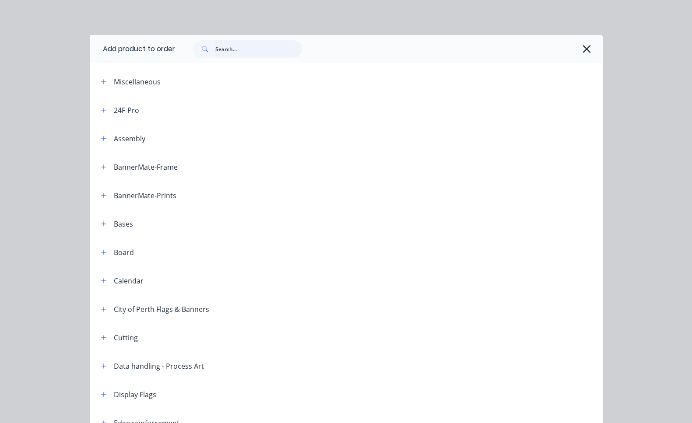
click at [221, 51] on input "text" at bounding box center [258, 49] width 87 height 18
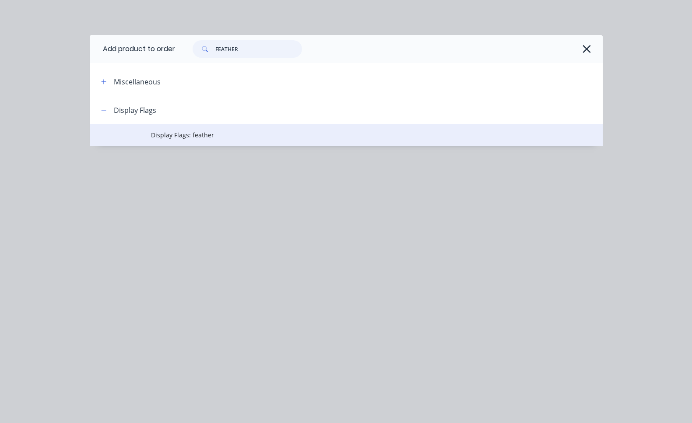
type input "FEATHER"
click at [214, 135] on span "Display Flags: feather" at bounding box center [331, 134] width 361 height 9
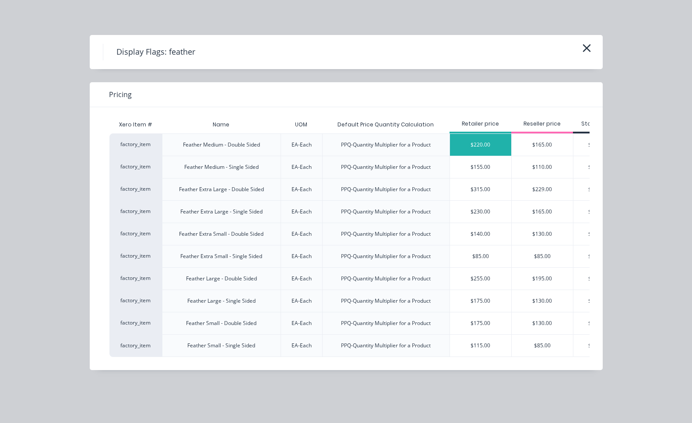
click at [484, 144] on div "$220.00" at bounding box center [480, 145] width 61 height 22
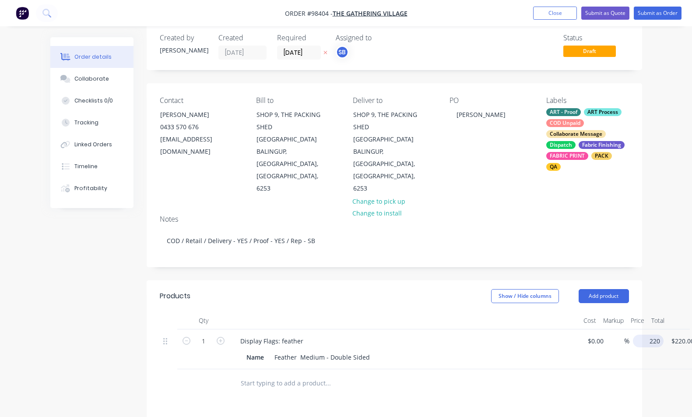
click at [629, 329] on div "1 Display Flags: feather Name Feather Medium - Double Sided $0.00 $0.00 % 220 $…" at bounding box center [394, 349] width 469 height 40
type input "$199.00"
click at [303, 334] on div "Display Flags: feather" at bounding box center [271, 340] width 77 height 13
click at [218, 336] on icon "button" at bounding box center [221, 340] width 8 height 8
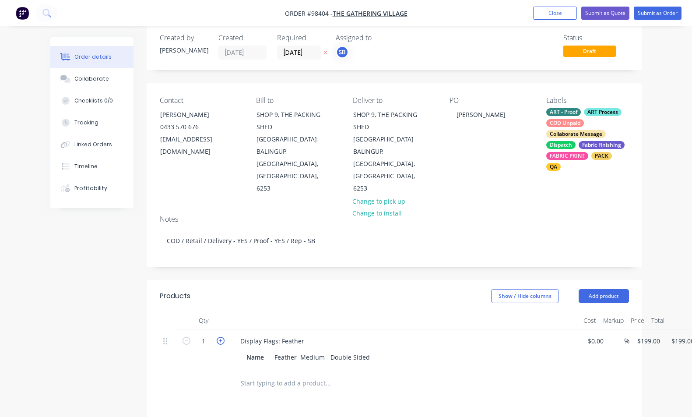
type input "2"
type input "$398.00"
click at [625, 289] on button "Add product" at bounding box center [603, 296] width 50 height 14
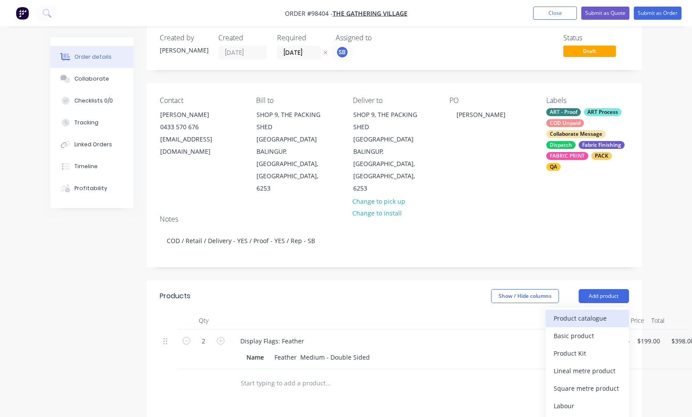
click at [620, 312] on div "Product catalogue" at bounding box center [587, 318] width 67 height 13
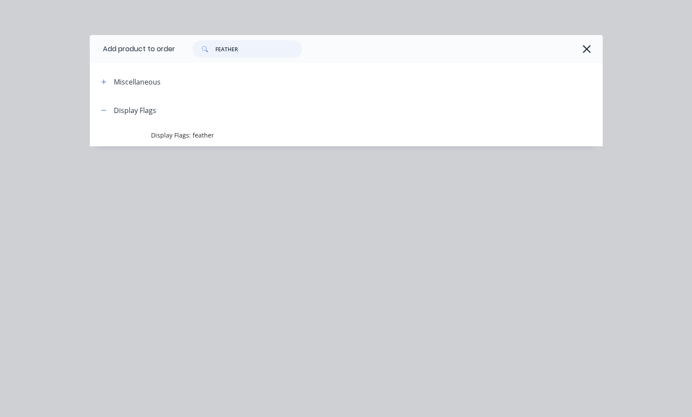
drag, startPoint x: 279, startPoint y: 52, endPoint x: 147, endPoint y: 49, distance: 132.6
click at [147, 49] on header "Add product to order FEATHER" at bounding box center [346, 49] width 513 height 28
type input "pole"
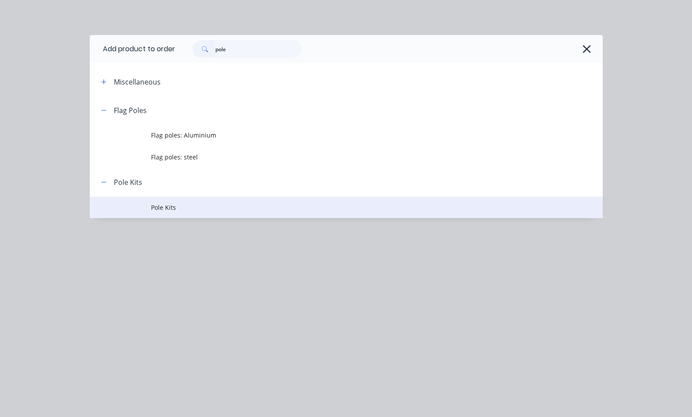
click at [181, 210] on span "Pole Kits" at bounding box center [331, 207] width 361 height 9
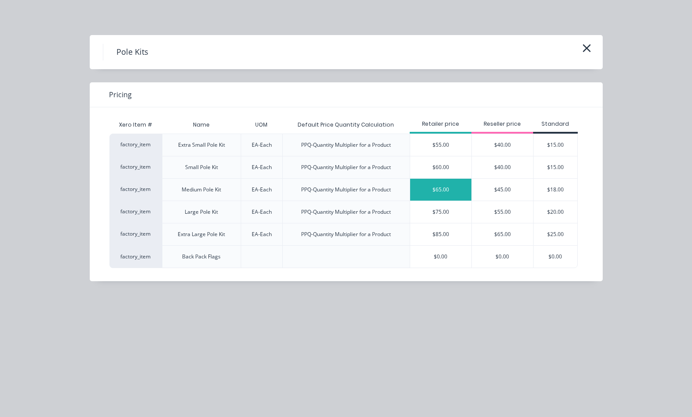
click at [457, 193] on div "$65.00" at bounding box center [440, 190] width 61 height 22
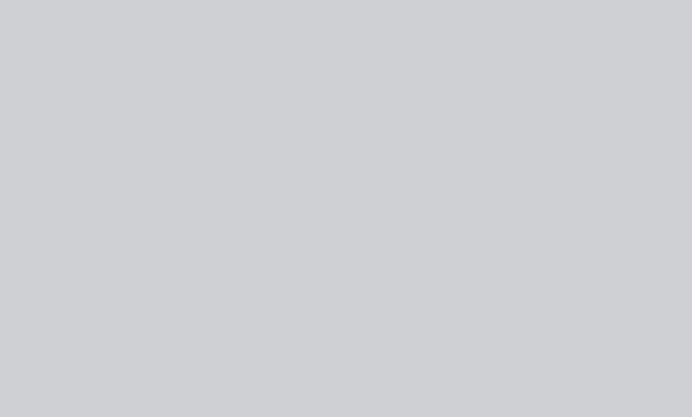
type input "$65.00"
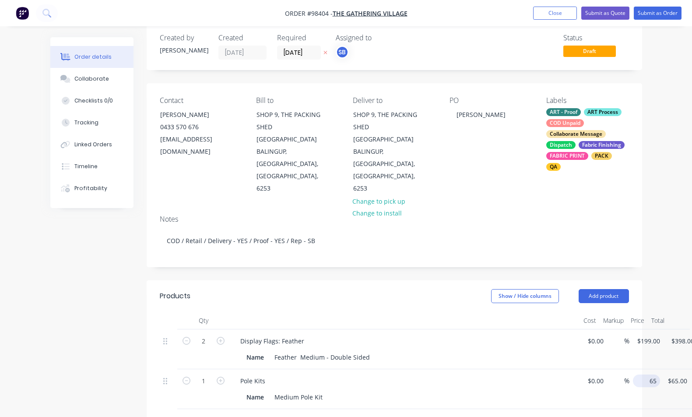
click at [647, 374] on input "65" at bounding box center [648, 380] width 24 height 13
type input "$50.00"
click at [223, 376] on icon "button" at bounding box center [221, 380] width 8 height 8
type input "2"
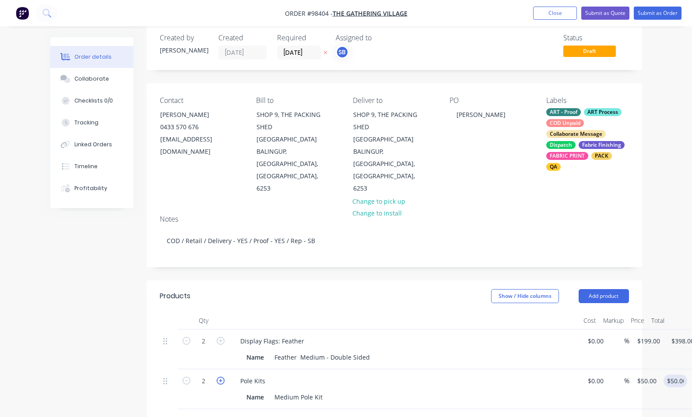
type input "$100.00"
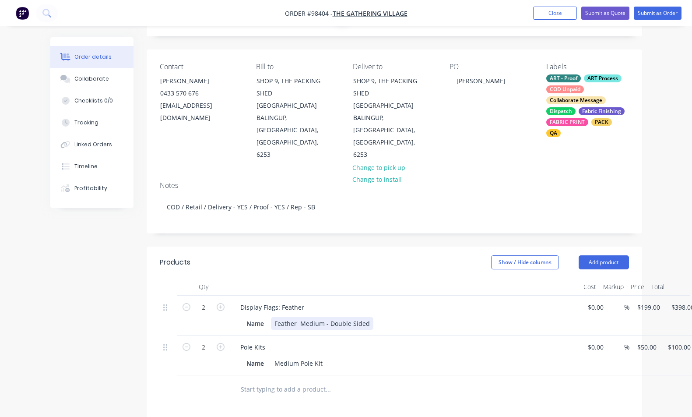
scroll to position [136, 0]
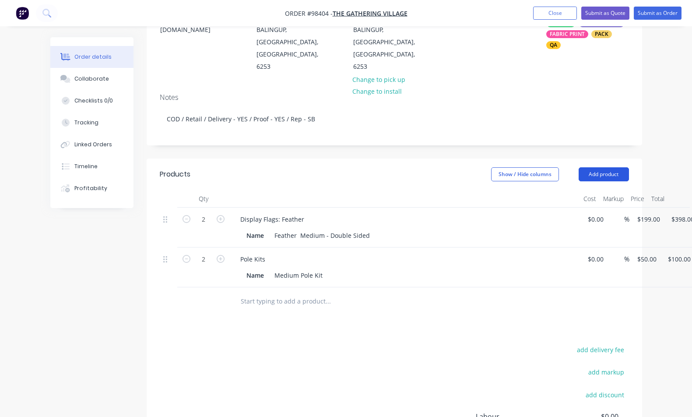
click at [598, 167] on button "Add product" at bounding box center [603, 174] width 50 height 14
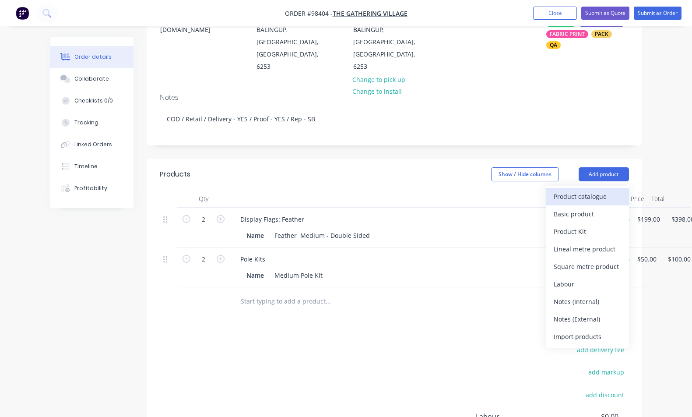
click at [603, 190] on div "Product catalogue" at bounding box center [587, 196] width 67 height 13
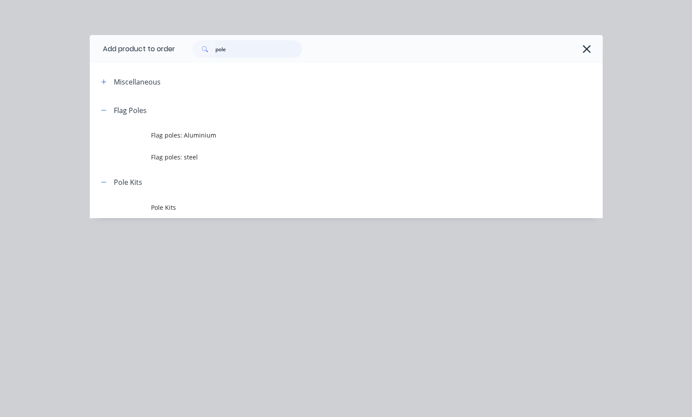
click at [245, 43] on input "pole" at bounding box center [258, 49] width 87 height 18
drag, startPoint x: 244, startPoint y: 49, endPoint x: 193, endPoint y: 49, distance: 50.3
click at [193, 49] on div "pole" at bounding box center [247, 49] width 109 height 18
type input "base"
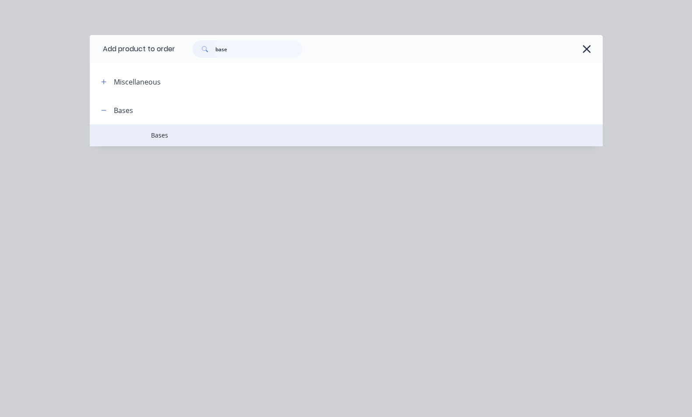
click at [182, 139] on span "Bases" at bounding box center [331, 134] width 361 height 9
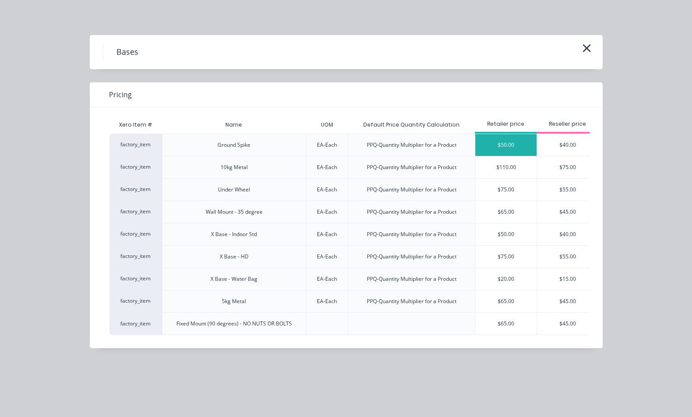
click at [515, 143] on div "$50.00" at bounding box center [505, 145] width 61 height 22
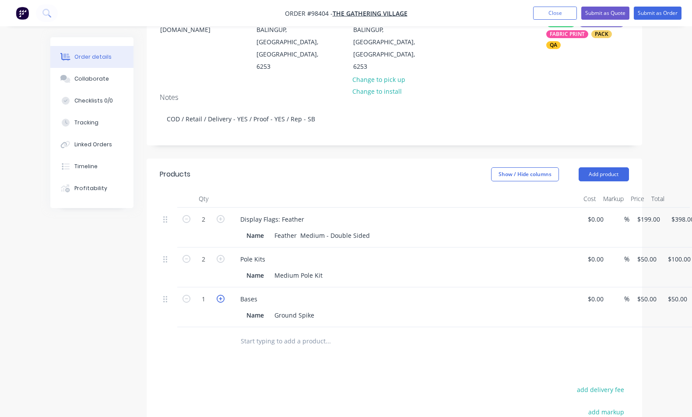
click at [223, 294] on icon "button" at bounding box center [221, 298] width 8 height 8
type input "2"
type input "$100.00"
click at [625, 167] on button "Add product" at bounding box center [603, 174] width 50 height 14
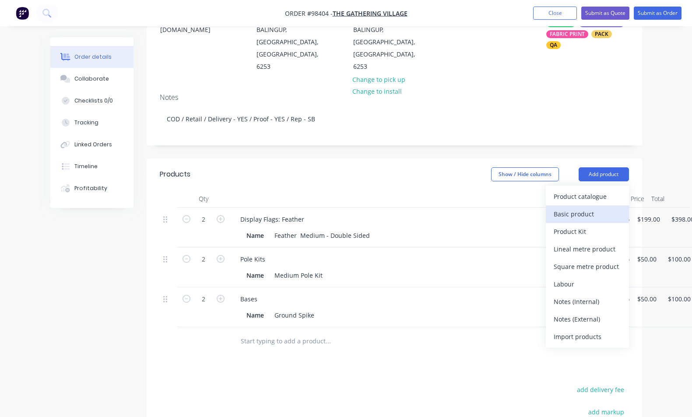
click at [603, 207] on div "Basic product" at bounding box center [587, 213] width 67 height 13
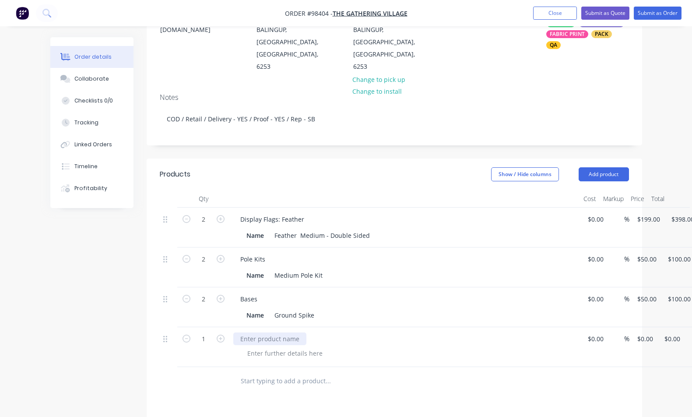
click at [259, 332] on div at bounding box center [269, 338] width 73 height 13
click at [641, 332] on input "0" at bounding box center [646, 338] width 20 height 13
type input "$120.00"
click at [300, 347] on div at bounding box center [284, 353] width 89 height 13
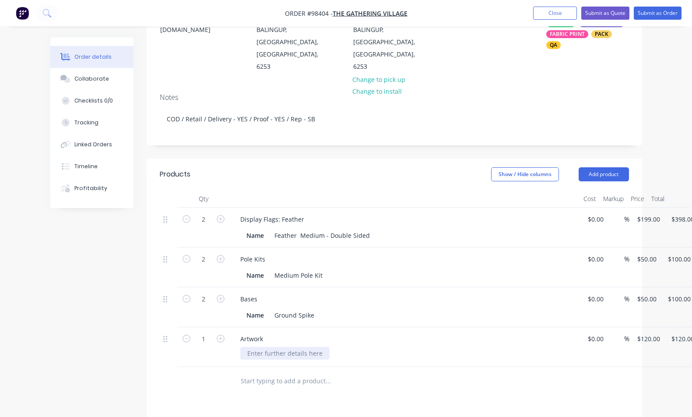
paste div
click at [599, 167] on button "Add product" at bounding box center [603, 174] width 50 height 14
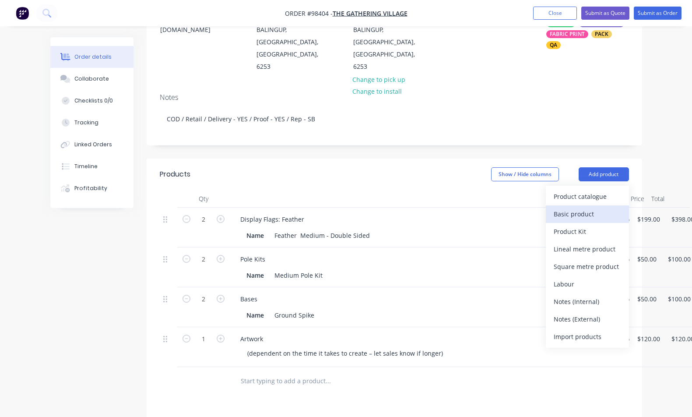
click at [596, 207] on div "Basic product" at bounding box center [587, 213] width 67 height 13
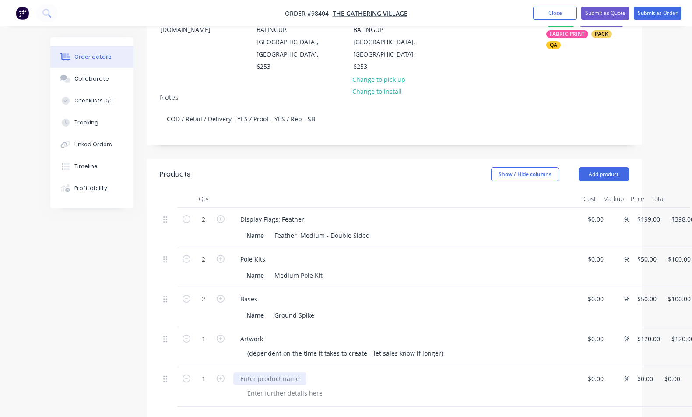
click at [255, 372] on div at bounding box center [269, 378] width 73 height 13
click at [629, 367] on div "1 Delivery $0.00 $0.00 % 0 $0.00 $0.00 $0.00" at bounding box center [394, 387] width 469 height 40
type input "$75.00"
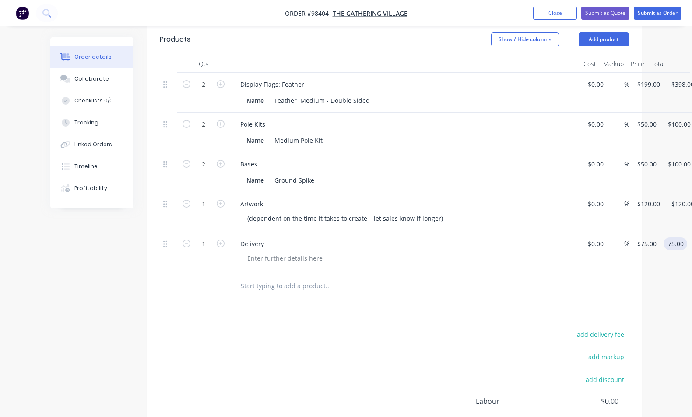
scroll to position [200, 0]
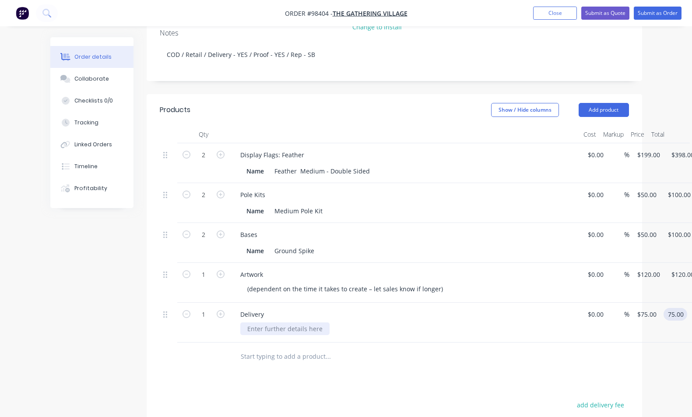
type input "$75.00"
click at [313, 322] on div at bounding box center [284, 328] width 89 height 13
click at [468, 346] on div "Products Show / Hide columns Add product Qty Cost Markup Price Total 2 Display …" at bounding box center [394, 337] width 495 height 487
click at [105, 84] on button "Collaborate" at bounding box center [91, 79] width 83 height 22
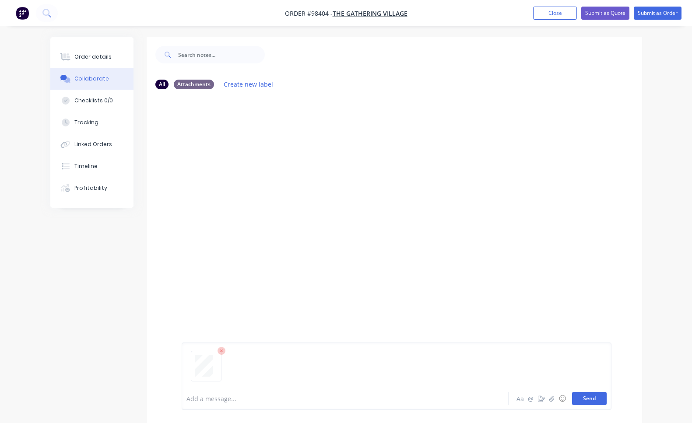
click at [602, 399] on button "Send" at bounding box center [589, 398] width 35 height 13
click at [586, 400] on button "Send" at bounding box center [589, 398] width 35 height 13
click at [588, 401] on button "Send" at bounding box center [589, 398] width 35 height 13
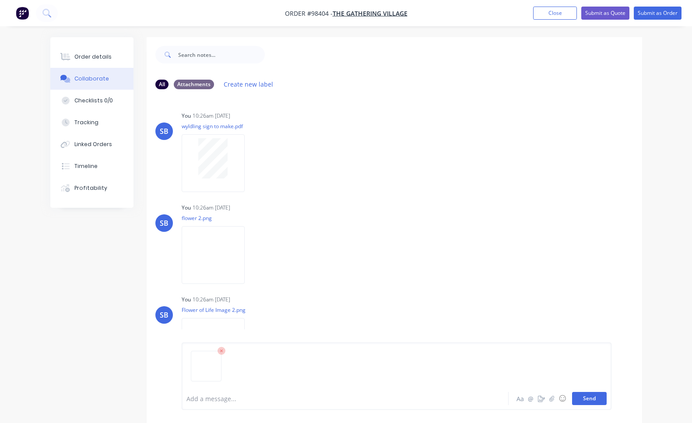
click at [598, 396] on button "Send" at bounding box center [589, 398] width 35 height 13
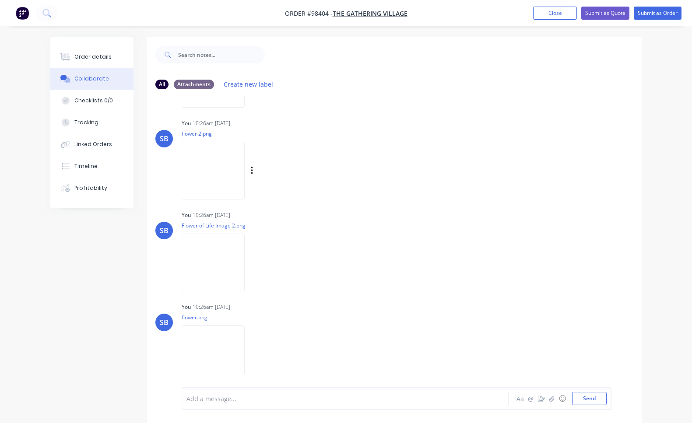
scroll to position [13, 0]
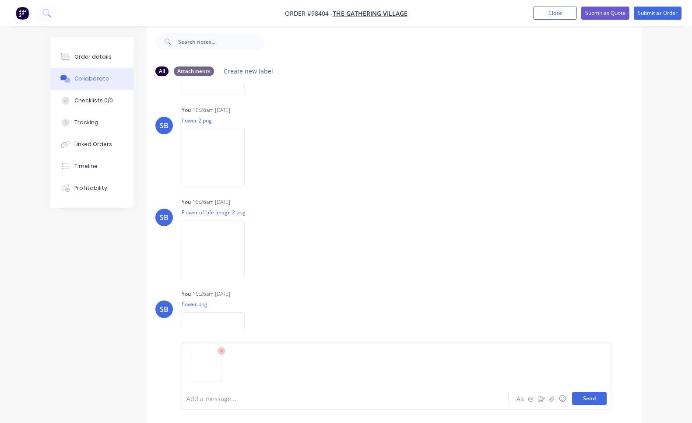
click at [599, 403] on button "Send" at bounding box center [589, 398] width 35 height 13
click at [435, 394] on div at bounding box center [344, 398] width 315 height 9
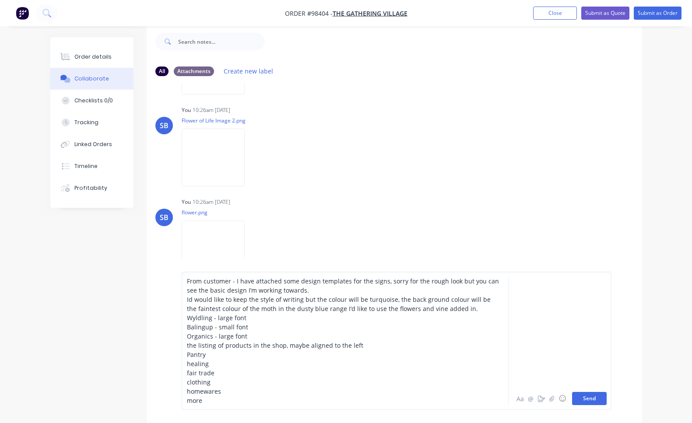
click at [599, 395] on button "Send" at bounding box center [589, 398] width 35 height 13
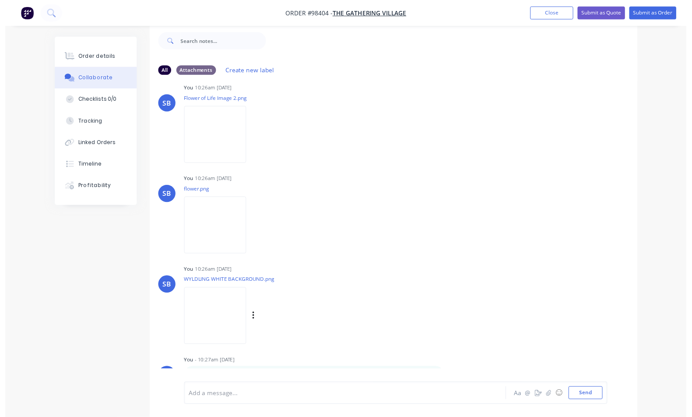
scroll to position [352, 0]
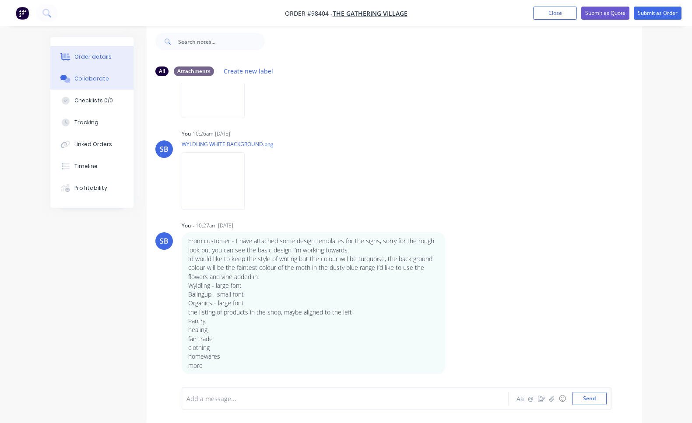
click at [103, 56] on div "Order details" at bounding box center [92, 57] width 37 height 8
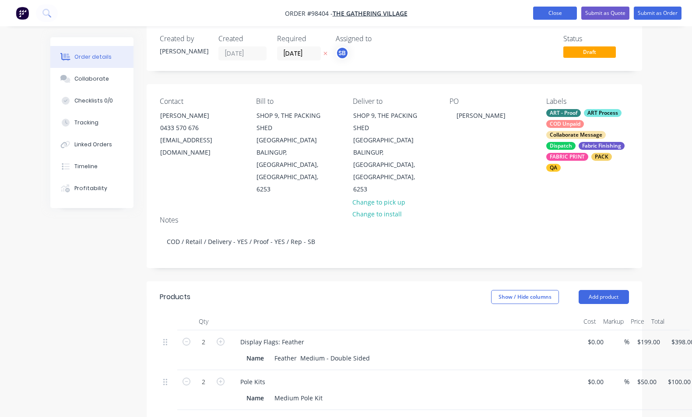
click at [564, 11] on button "Close" at bounding box center [555, 13] width 44 height 13
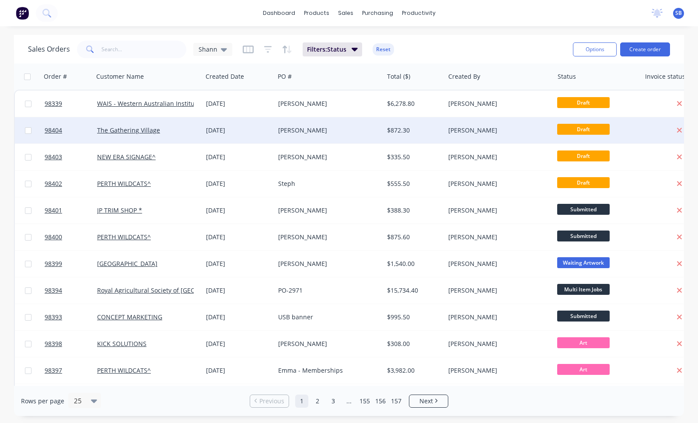
click at [322, 135] on div "[PERSON_NAME]" at bounding box center [329, 130] width 109 height 26
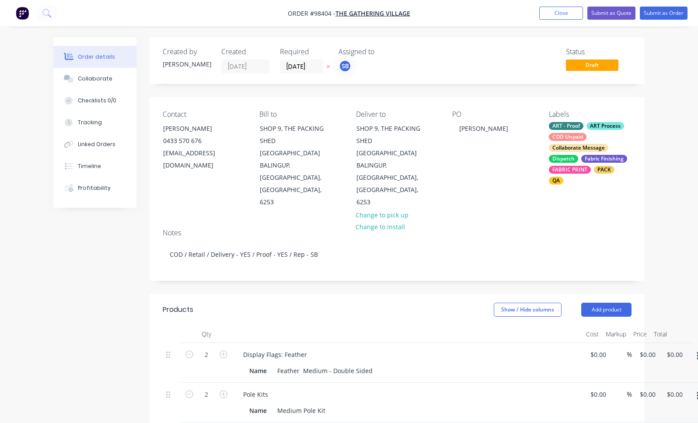
type input "$199.00"
type input "$398.00"
type input "$50.00"
type input "$100.00"
type input "$50.00"
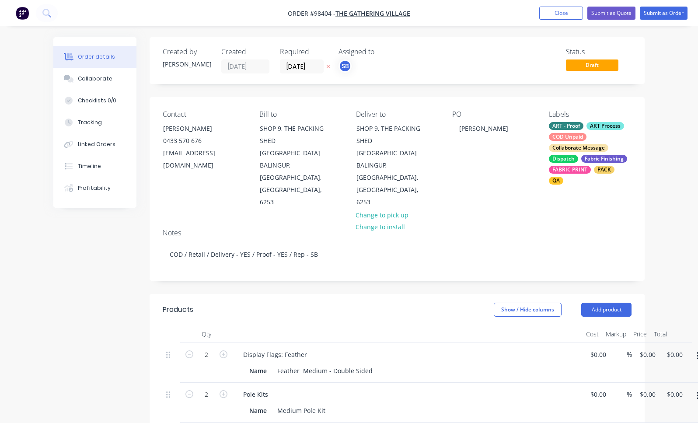
type input "$100.00"
type input "$120.00"
type input "$75.00"
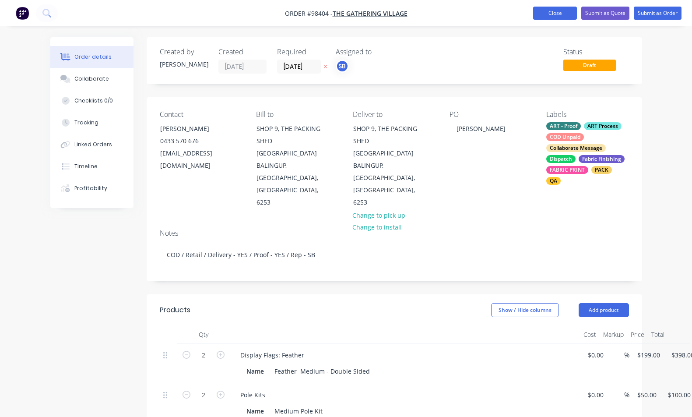
click at [548, 10] on button "Close" at bounding box center [555, 13] width 44 height 13
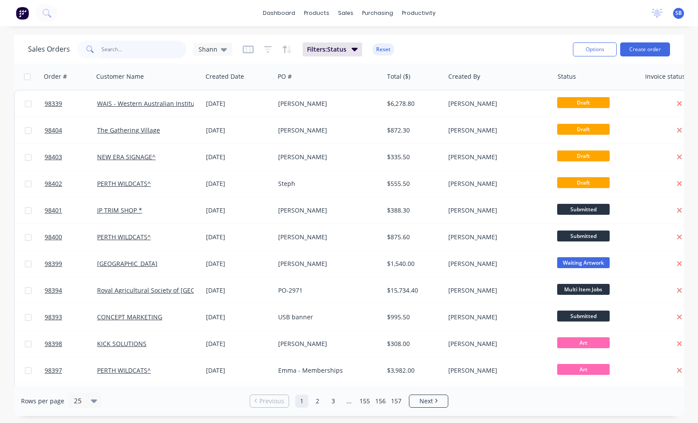
click at [130, 49] on input "text" at bounding box center [144, 50] width 85 height 18
type input "guildford"
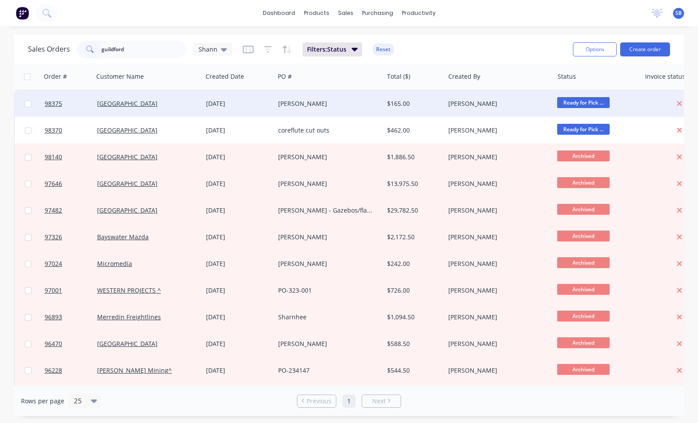
click at [319, 103] on div "[PERSON_NAME]" at bounding box center [326, 103] width 97 height 9
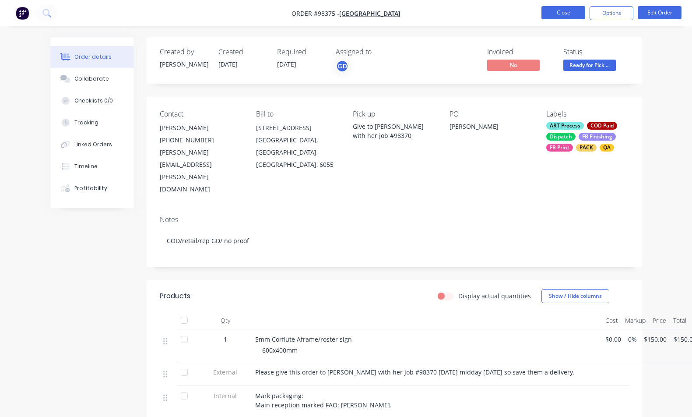
click at [561, 15] on button "Close" at bounding box center [563, 12] width 44 height 13
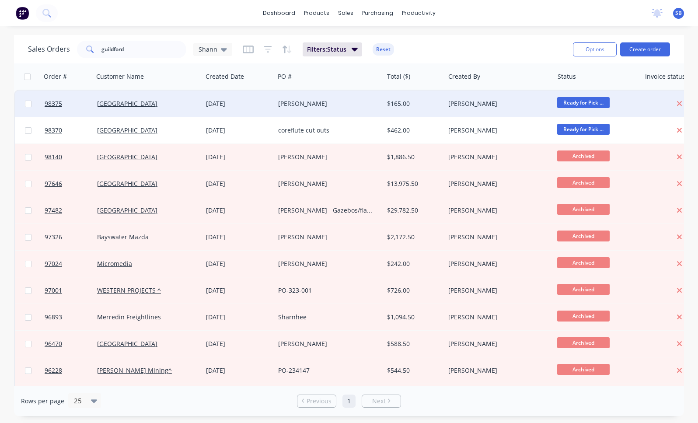
click at [320, 104] on div "[PERSON_NAME]" at bounding box center [326, 103] width 97 height 9
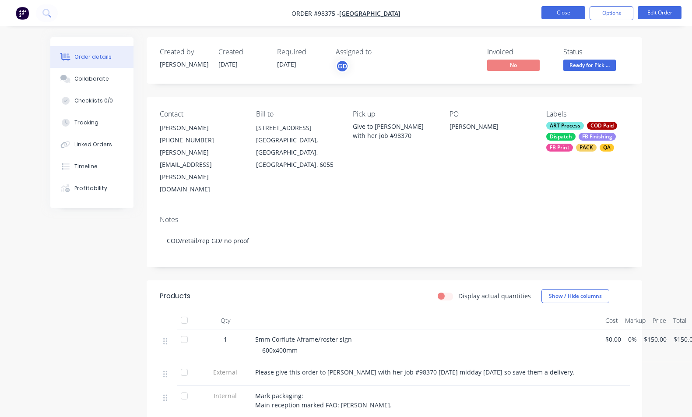
click at [563, 15] on button "Close" at bounding box center [563, 12] width 44 height 13
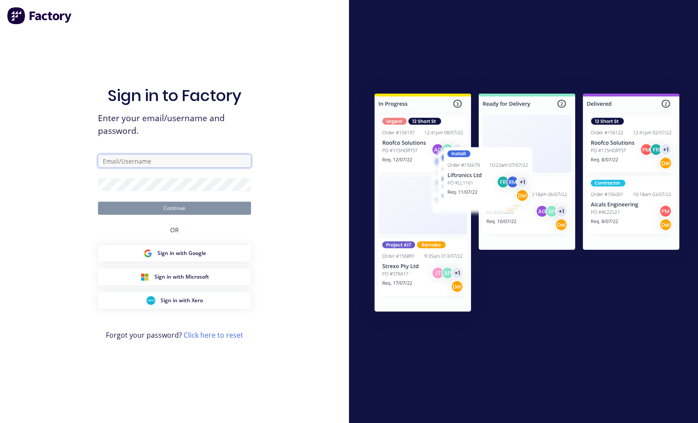
type input "[EMAIL_ADDRESS][DOMAIN_NAME]"
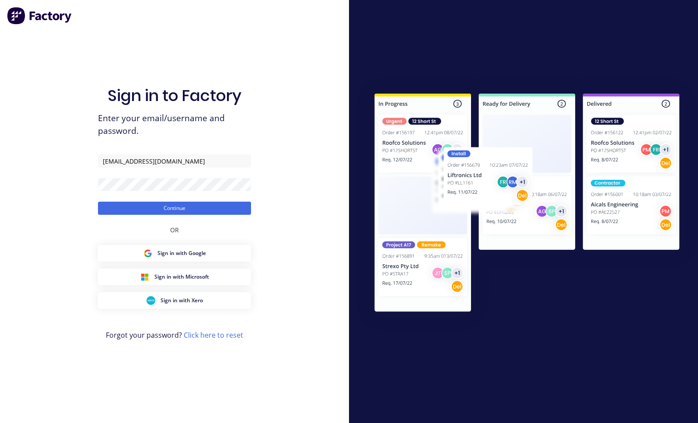
click at [175, 215] on div "OR" at bounding box center [174, 230] width 9 height 30
click at [178, 211] on button "Continue" at bounding box center [174, 208] width 153 height 13
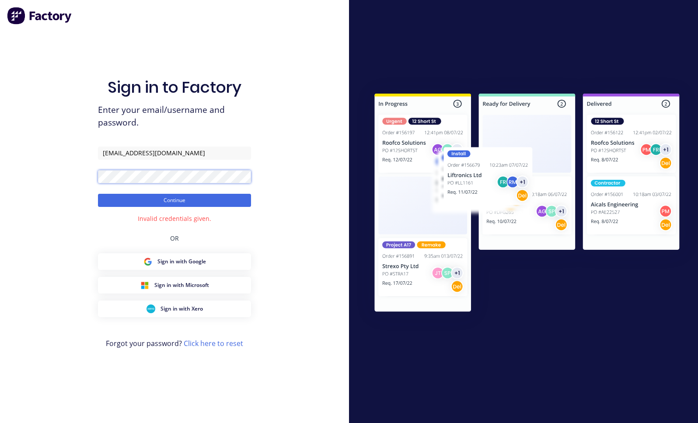
click at [85, 176] on div "Sign in to Factory Enter your email/username and password. [EMAIL_ADDRESS][DOMA…" at bounding box center [174, 211] width 349 height 423
click at [175, 200] on button "Continue" at bounding box center [174, 200] width 153 height 13
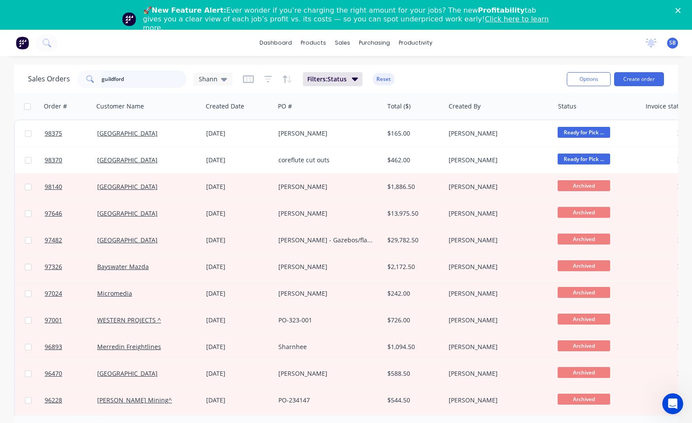
click at [147, 77] on input "guildford" at bounding box center [144, 79] width 85 height 18
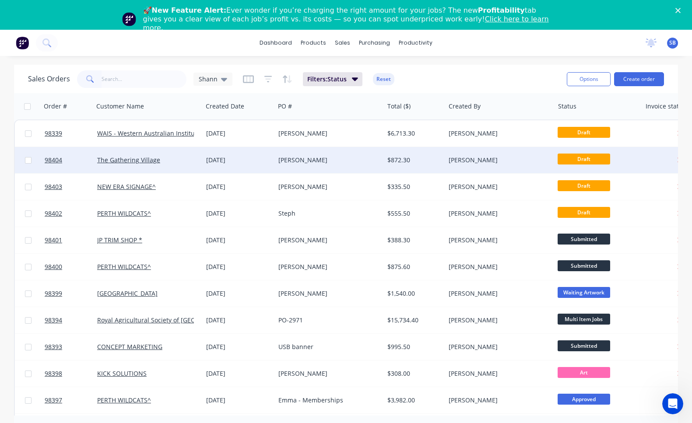
click at [320, 158] on div "[PERSON_NAME]" at bounding box center [326, 160] width 97 height 9
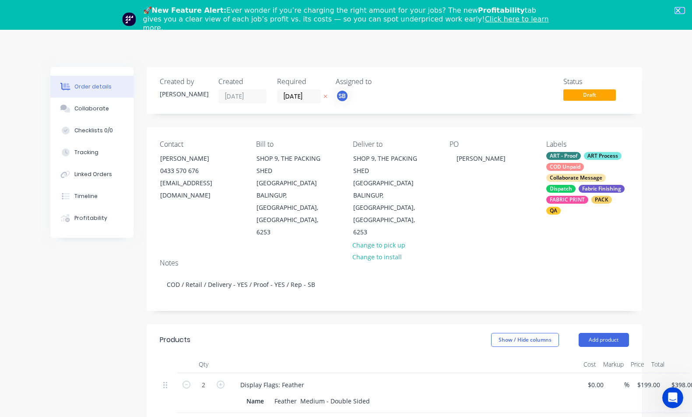
click at [680, 11] on polygon "Close" at bounding box center [677, 10] width 5 height 5
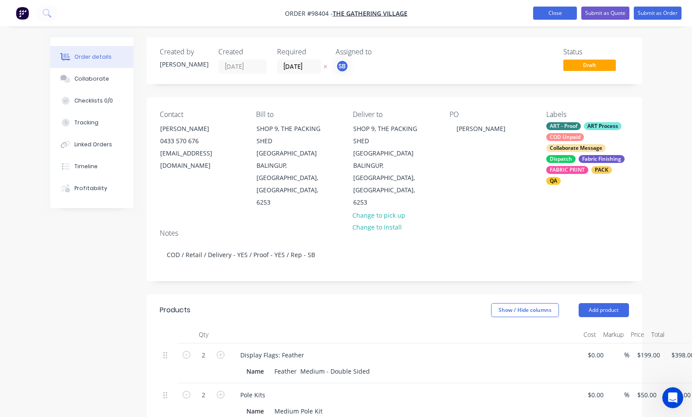
click at [546, 11] on button "Close" at bounding box center [555, 13] width 44 height 13
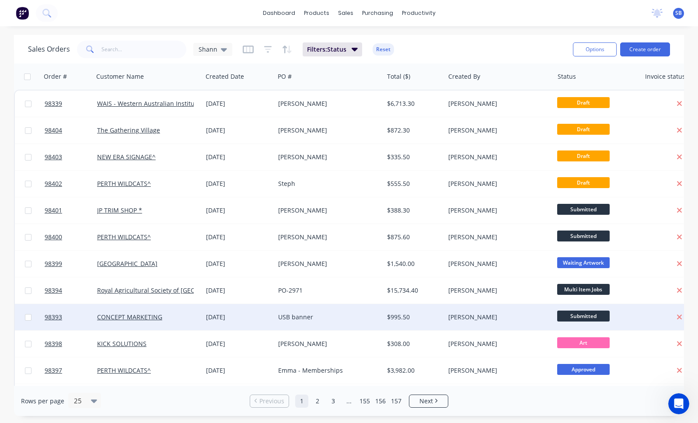
click at [322, 316] on div "USB banner" at bounding box center [326, 317] width 97 height 9
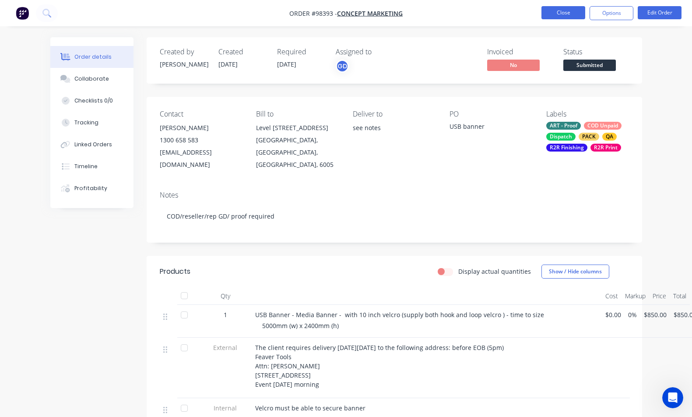
click at [562, 15] on button "Close" at bounding box center [563, 12] width 44 height 13
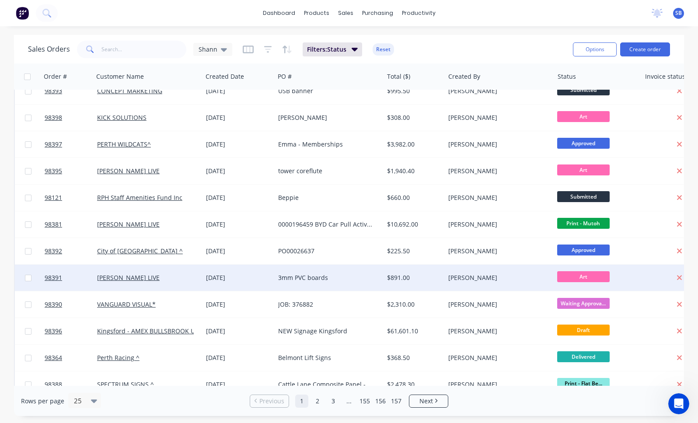
scroll to position [375, 0]
